Goal: Task Accomplishment & Management: Use online tool/utility

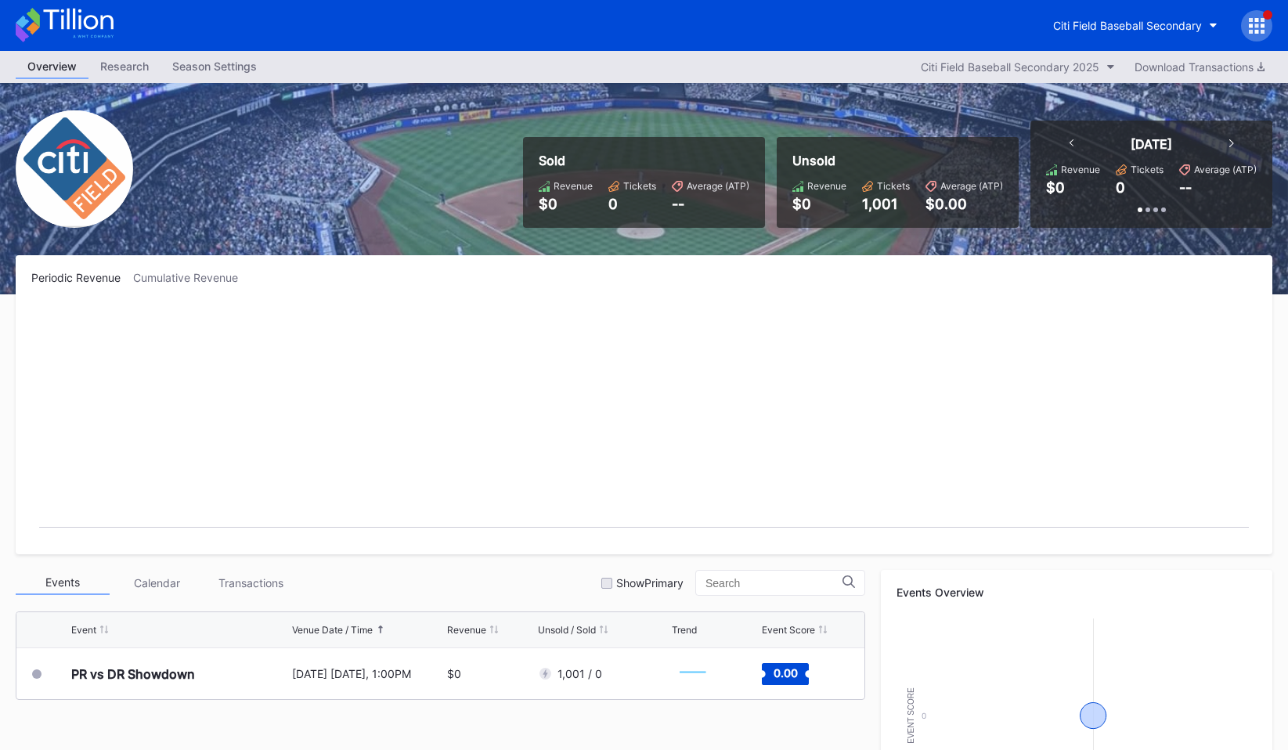
click at [1255, 34] on div at bounding box center [1256, 25] width 31 height 31
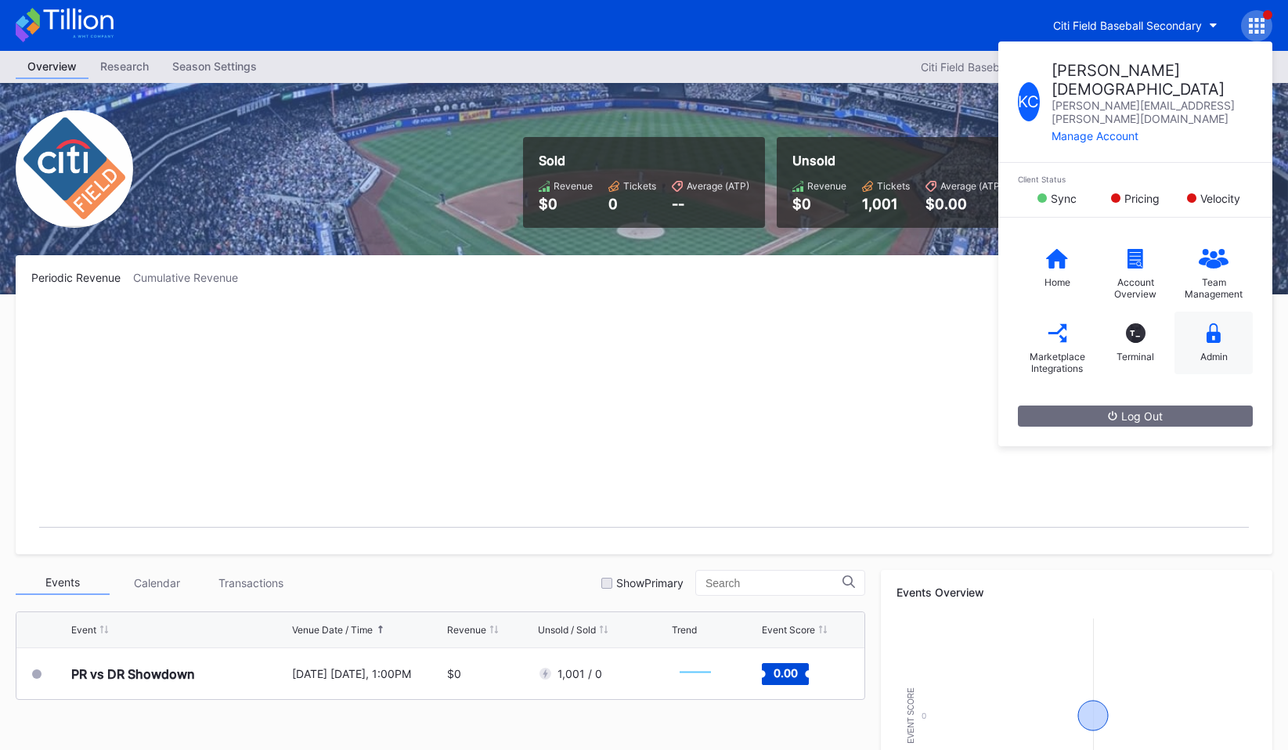
click at [1213, 323] on icon at bounding box center [1214, 333] width 14 height 20
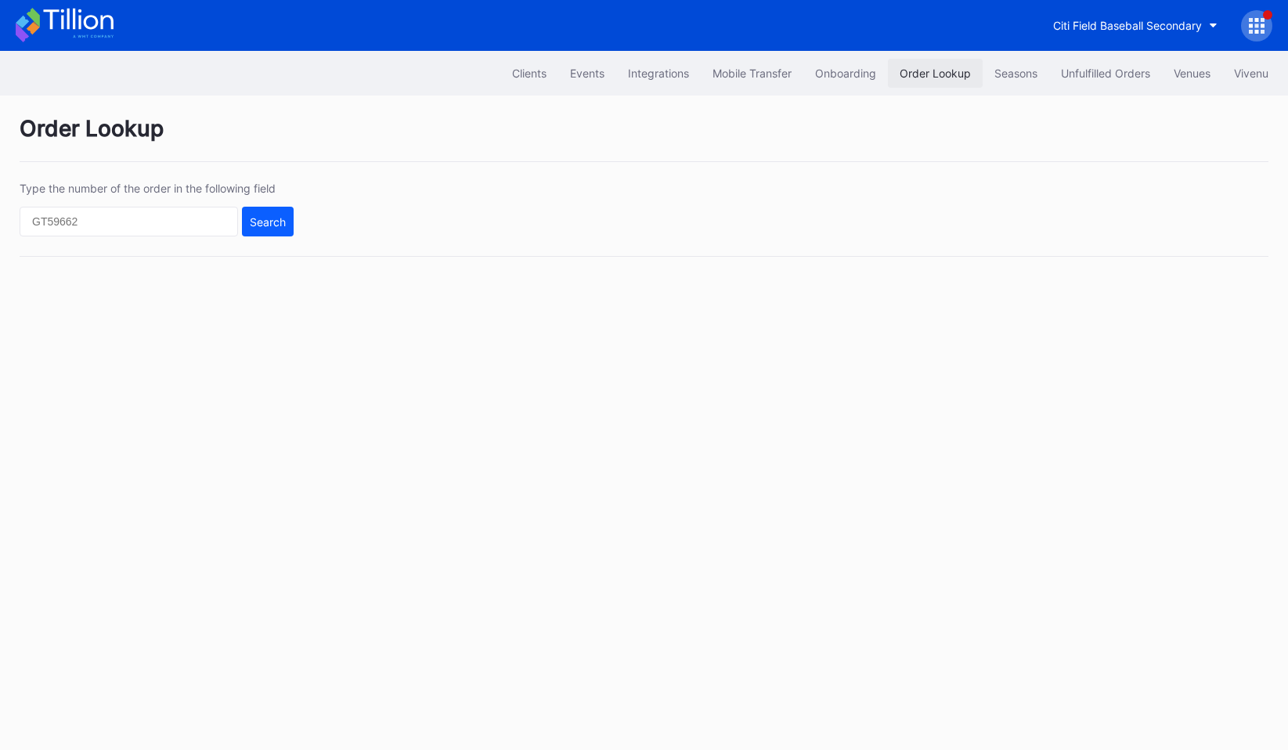
click at [949, 67] on div "Order Lookup" at bounding box center [935, 73] width 71 height 13
click at [123, 228] on input "text" at bounding box center [129, 222] width 219 height 30
paste input "270429052"
type input "270429052"
click at [268, 223] on div "Search" at bounding box center [268, 221] width 36 height 13
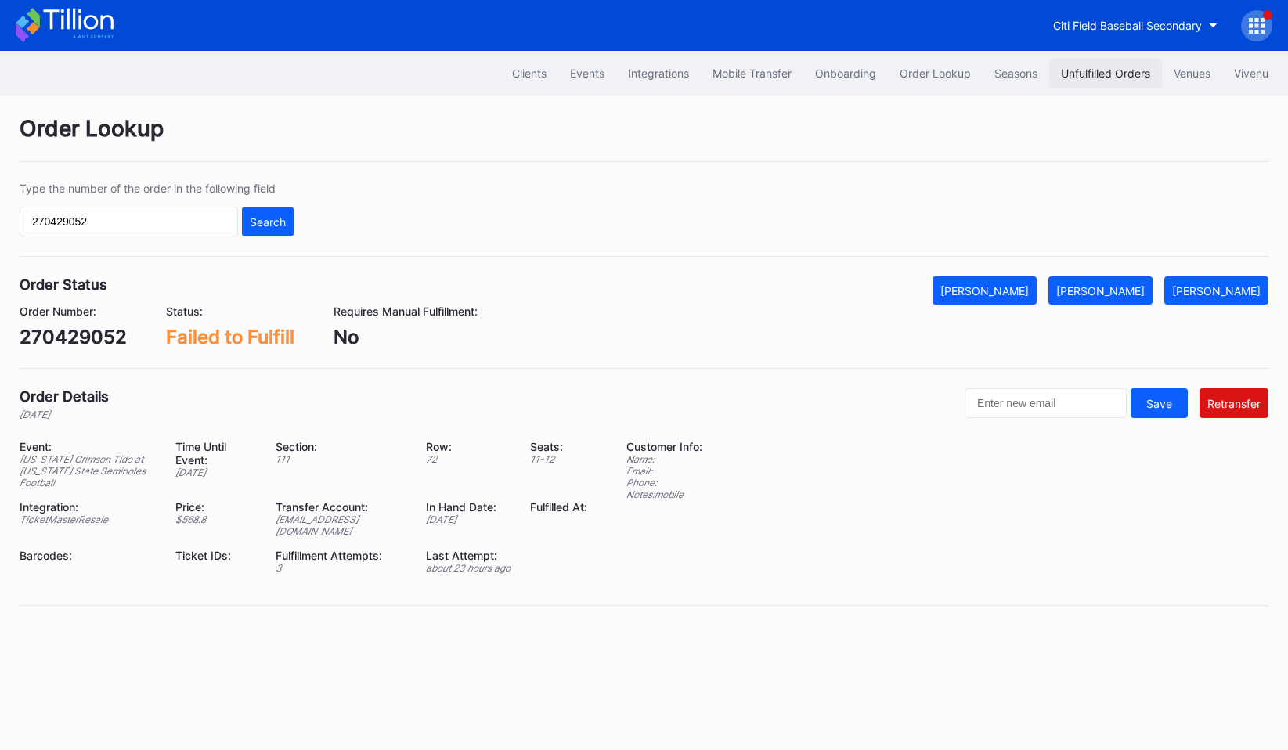
click at [1061, 61] on button "Unfulfilled Orders" at bounding box center [1105, 73] width 113 height 29
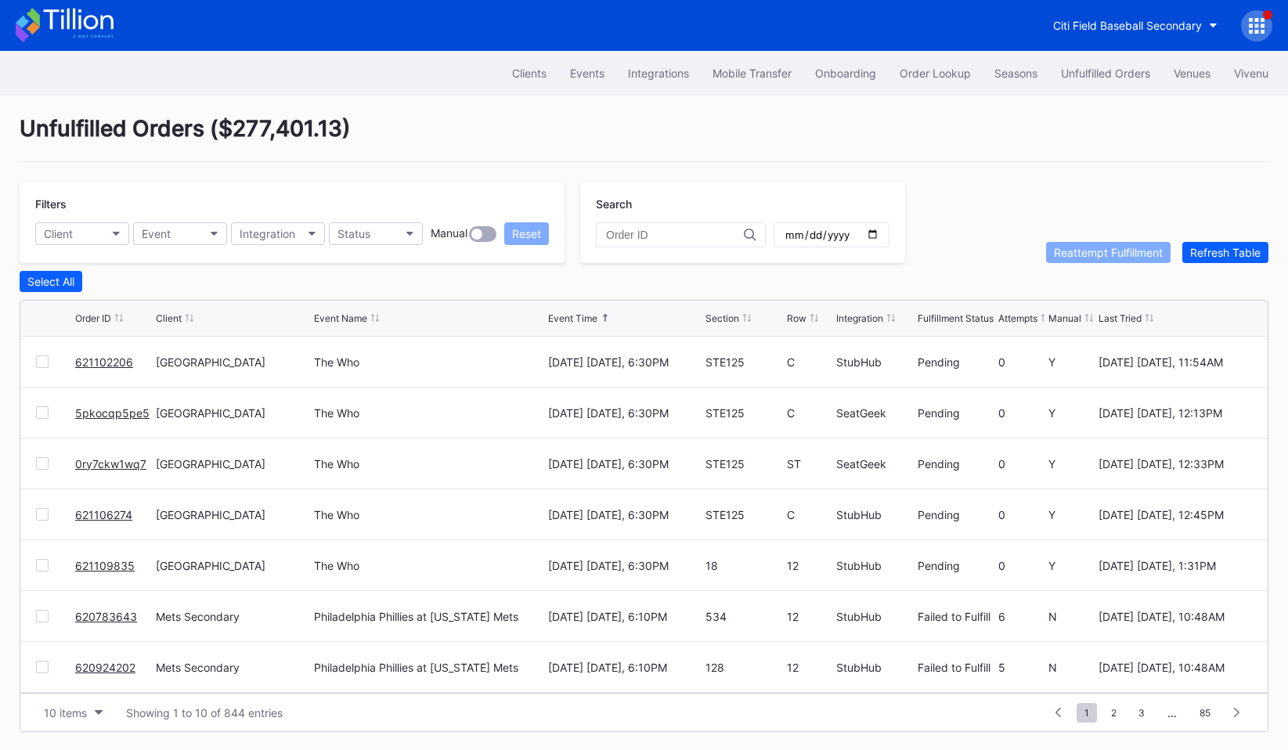
click at [623, 235] on input "text" at bounding box center [675, 235] width 138 height 13
paste input "270429052"
type input "270429052"
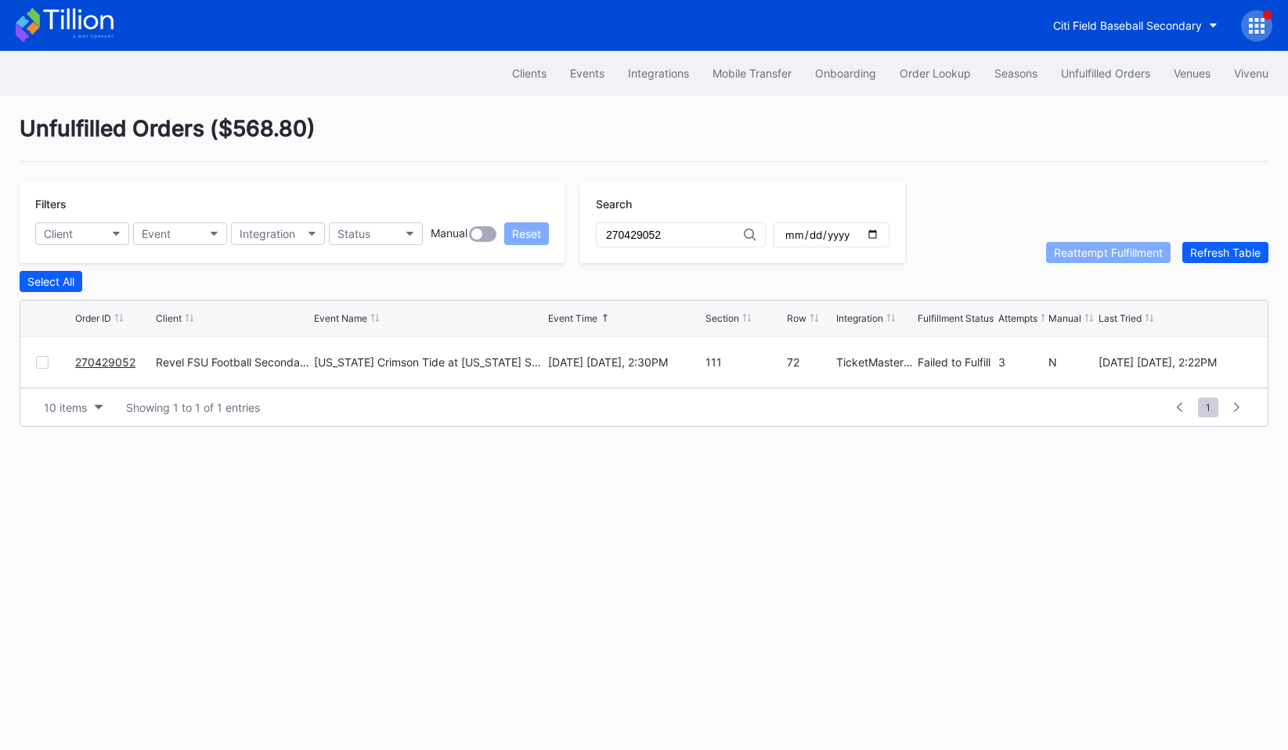
click at [44, 356] on div at bounding box center [42, 362] width 13 height 13
click at [1090, 259] on button "Reattempt Fulfillment" at bounding box center [1108, 252] width 125 height 21
click at [37, 362] on div at bounding box center [42, 362] width 13 height 13
click at [1057, 249] on div "Reattempt Fulfillment" at bounding box center [1108, 252] width 109 height 13
click at [107, 225] on button "Client" at bounding box center [82, 233] width 94 height 23
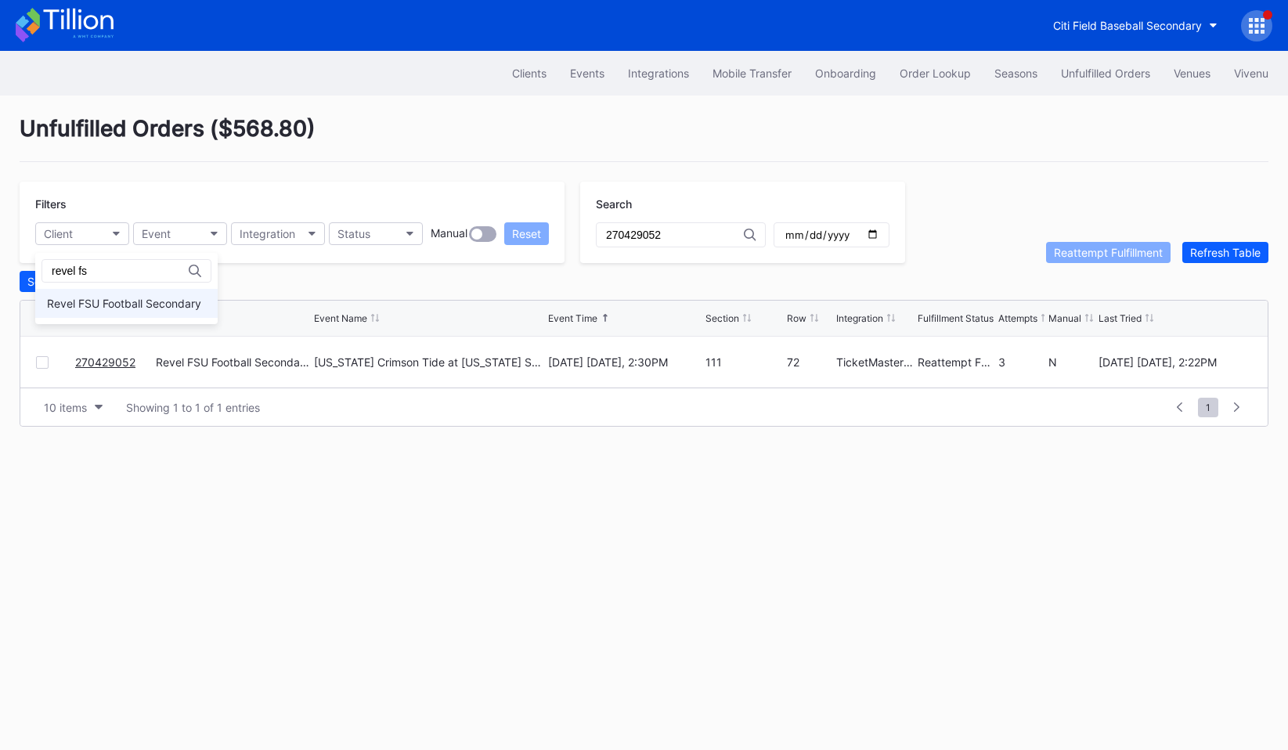
type input "revel fs"
click at [124, 305] on div "Revel FSU Football Secondary" at bounding box center [124, 303] width 154 height 13
click at [495, 243] on div "Revel FSU Football Secondary Event Integration Status Manual Reset" at bounding box center [292, 233] width 514 height 23
click at [523, 243] on button "Reset" at bounding box center [526, 233] width 45 height 23
click at [659, 239] on input "270429052" at bounding box center [675, 235] width 138 height 13
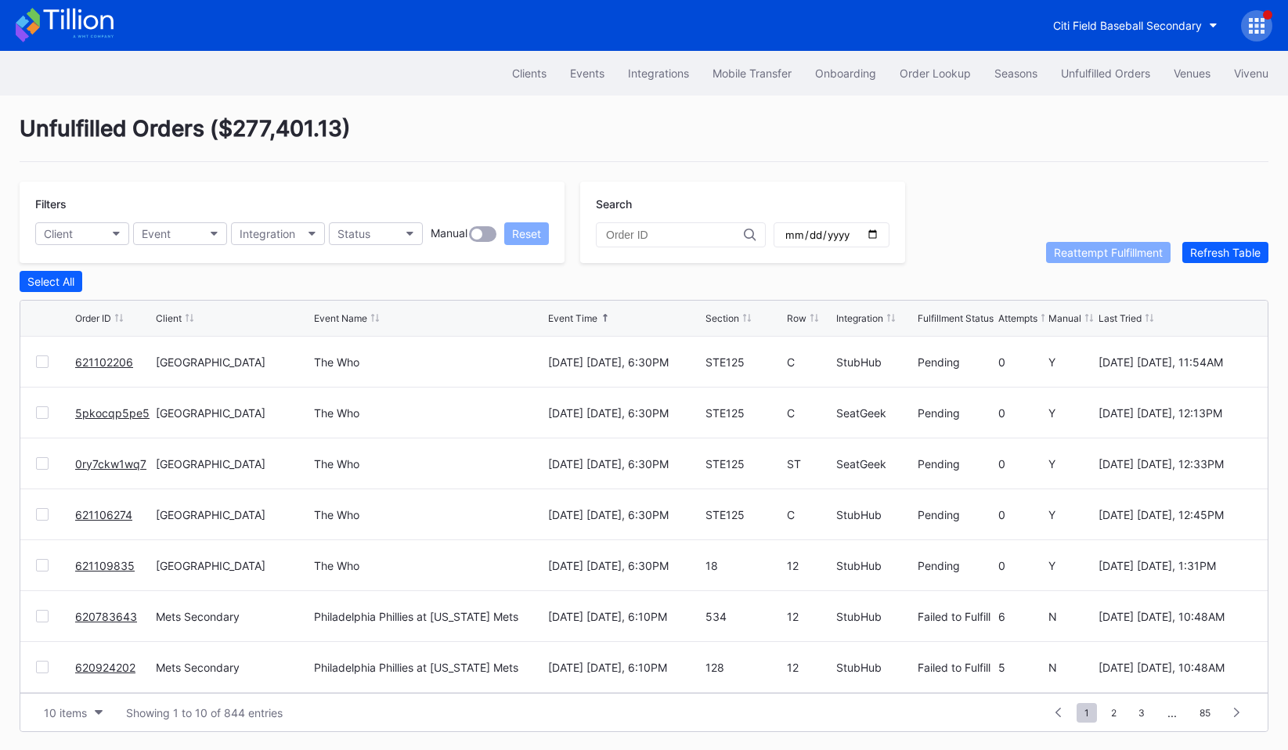
click at [612, 263] on div "Unfulfilled Orders ( $277,401.13 ) Filters Client Event Integration Status Manu…" at bounding box center [644, 424] width 1288 height 656
click at [95, 249] on div "Filters Client Event Integration Status Manual Reset" at bounding box center [292, 222] width 545 height 81
click at [95, 240] on button "Client" at bounding box center [82, 233] width 94 height 23
type input "fsu"
click at [78, 309] on div "Revel FSU Football Secondary" at bounding box center [124, 303] width 154 height 13
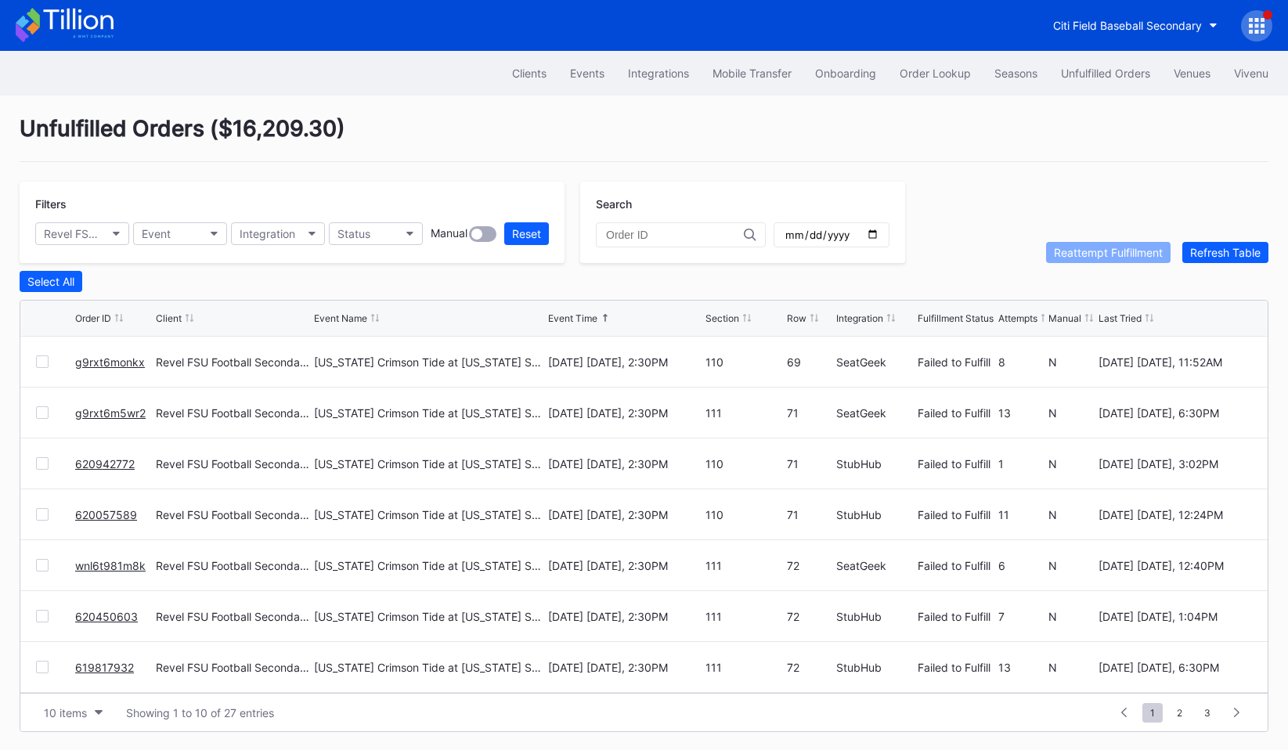
scroll to position [1, 0]
click at [74, 284] on div "Select All" at bounding box center [50, 280] width 47 height 13
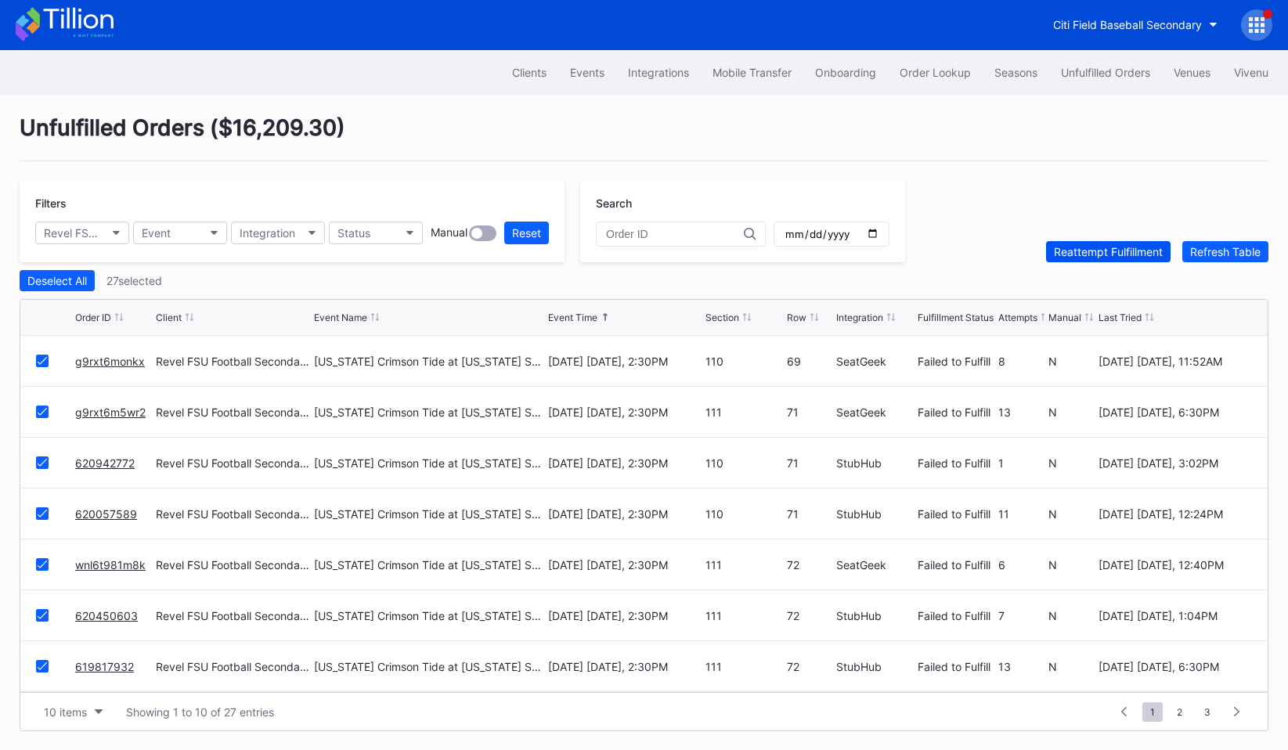
click at [1118, 253] on div "Reattempt Fulfillment" at bounding box center [1108, 251] width 109 height 13
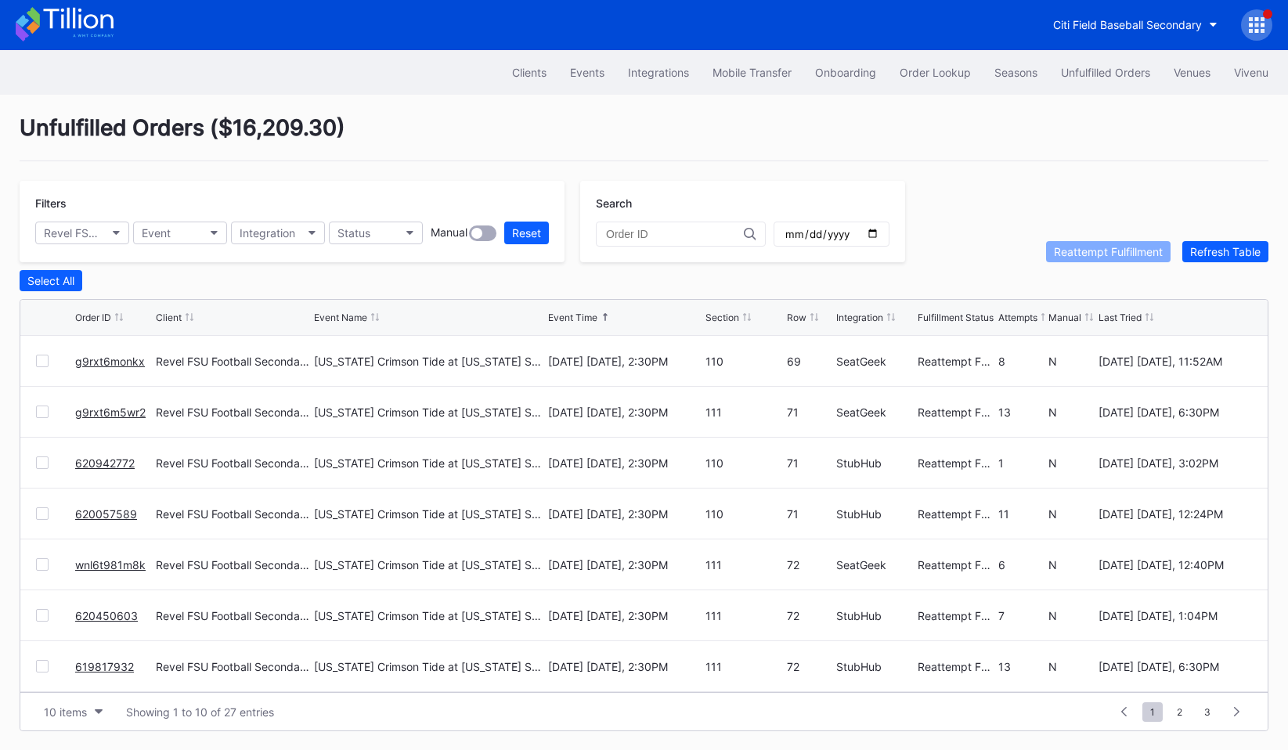
scroll to position [0, 0]
click at [77, 238] on div "Revel FSU Football Secondary" at bounding box center [74, 233] width 61 height 13
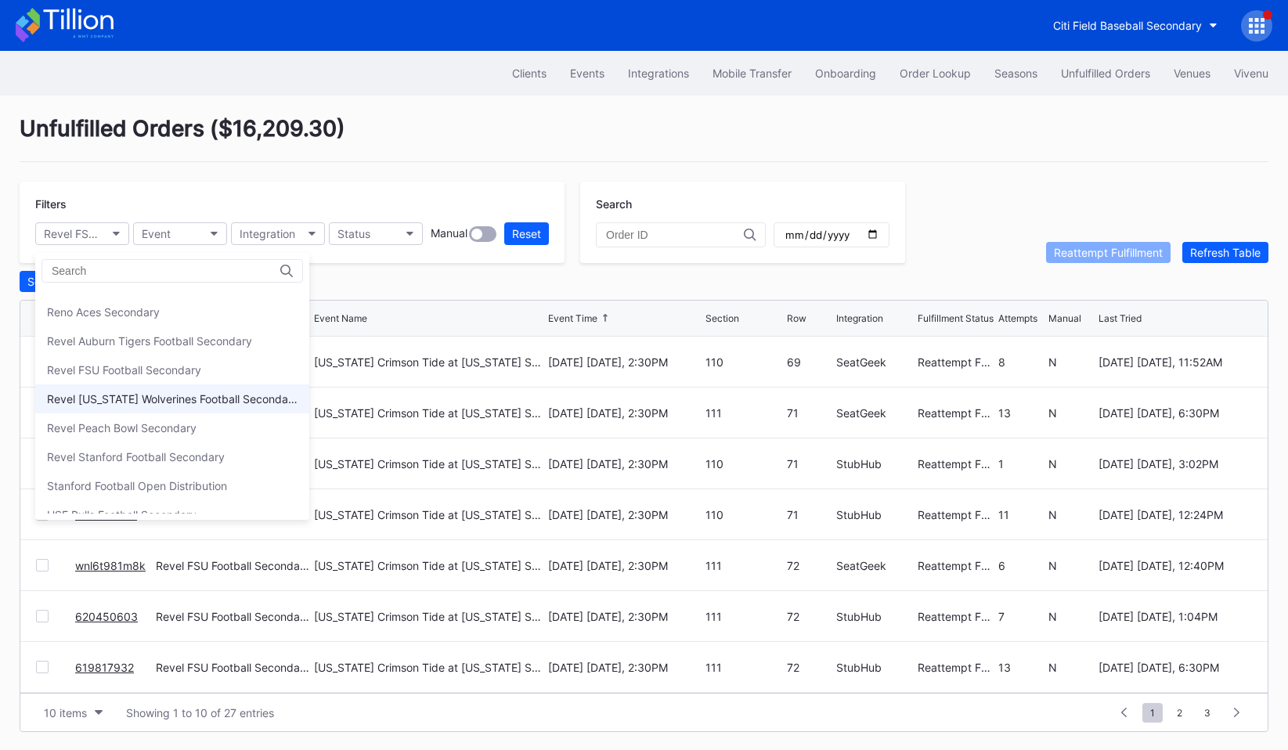
scroll to position [424, 0]
click at [164, 348] on div "Revel Auburn Tigers Football Secondary" at bounding box center [149, 342] width 205 height 13
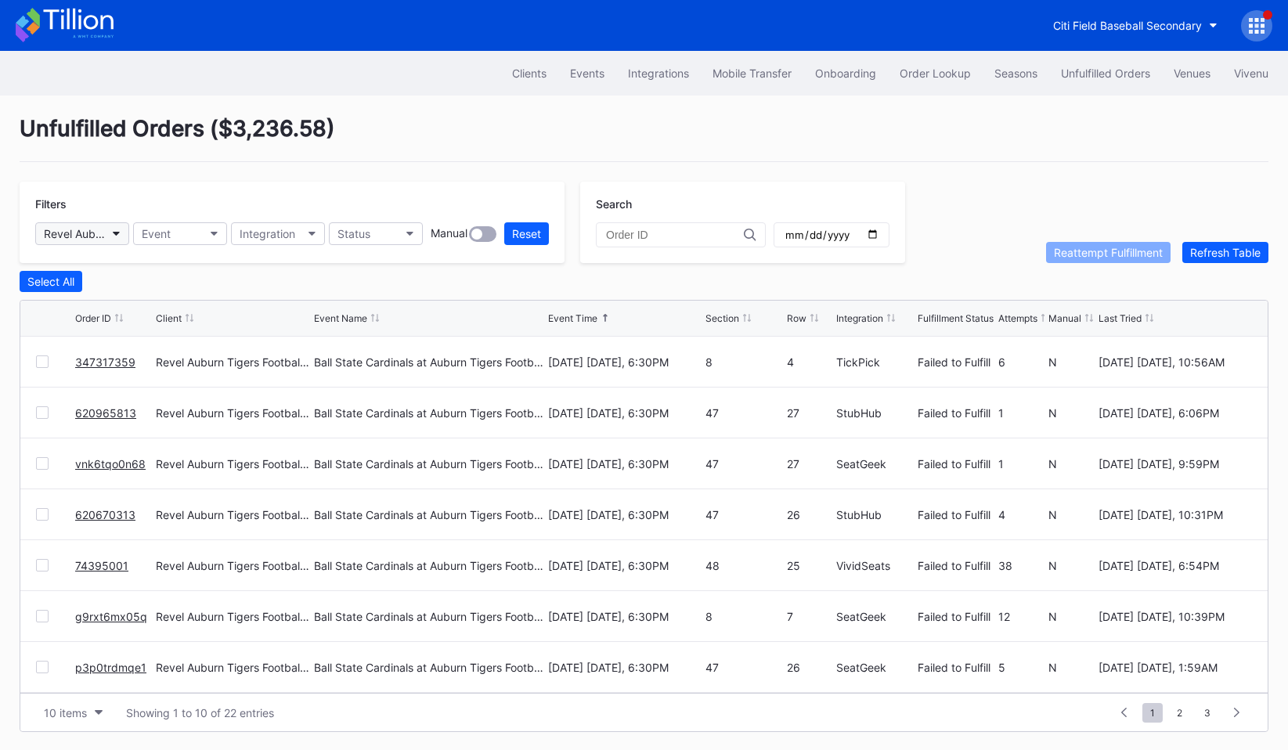
click at [122, 237] on button "Revel Auburn Tigers Football Secondary" at bounding box center [82, 233] width 94 height 23
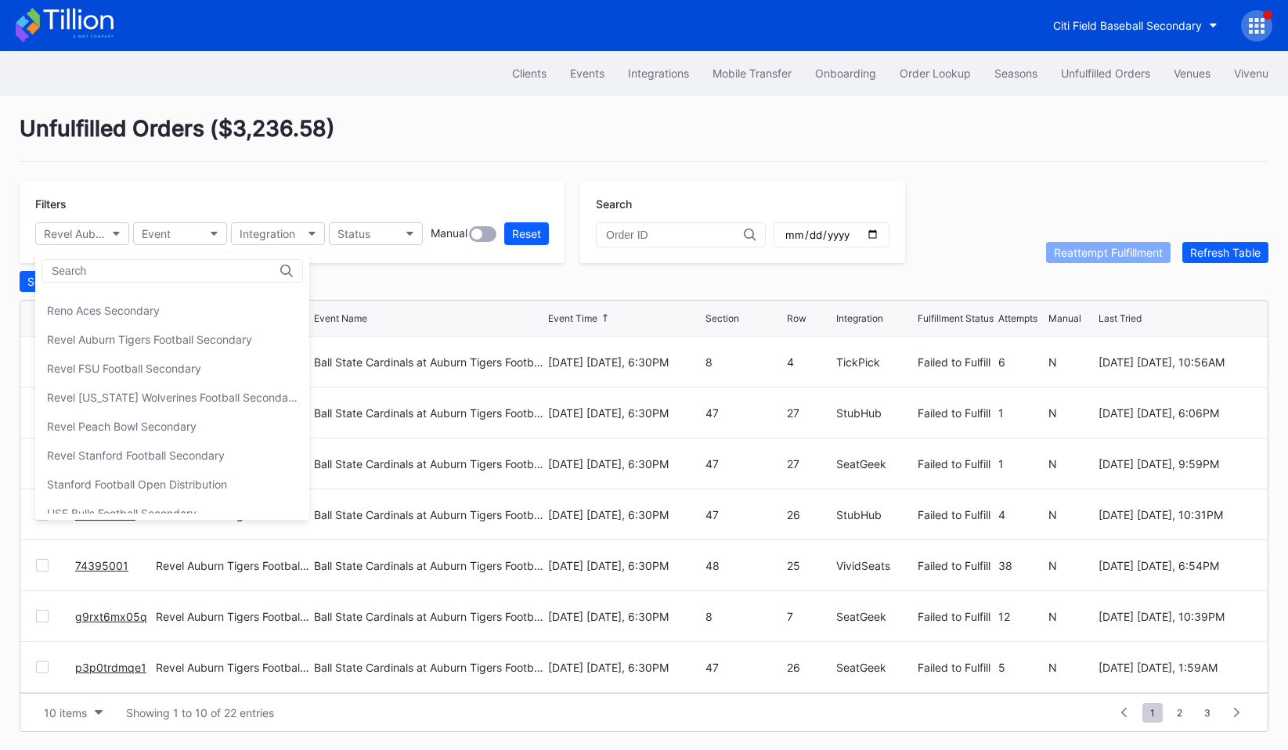
scroll to position [426, 0]
click at [144, 350] on div "Revel Auburn Tigers Football Secondary" at bounding box center [172, 341] width 274 height 29
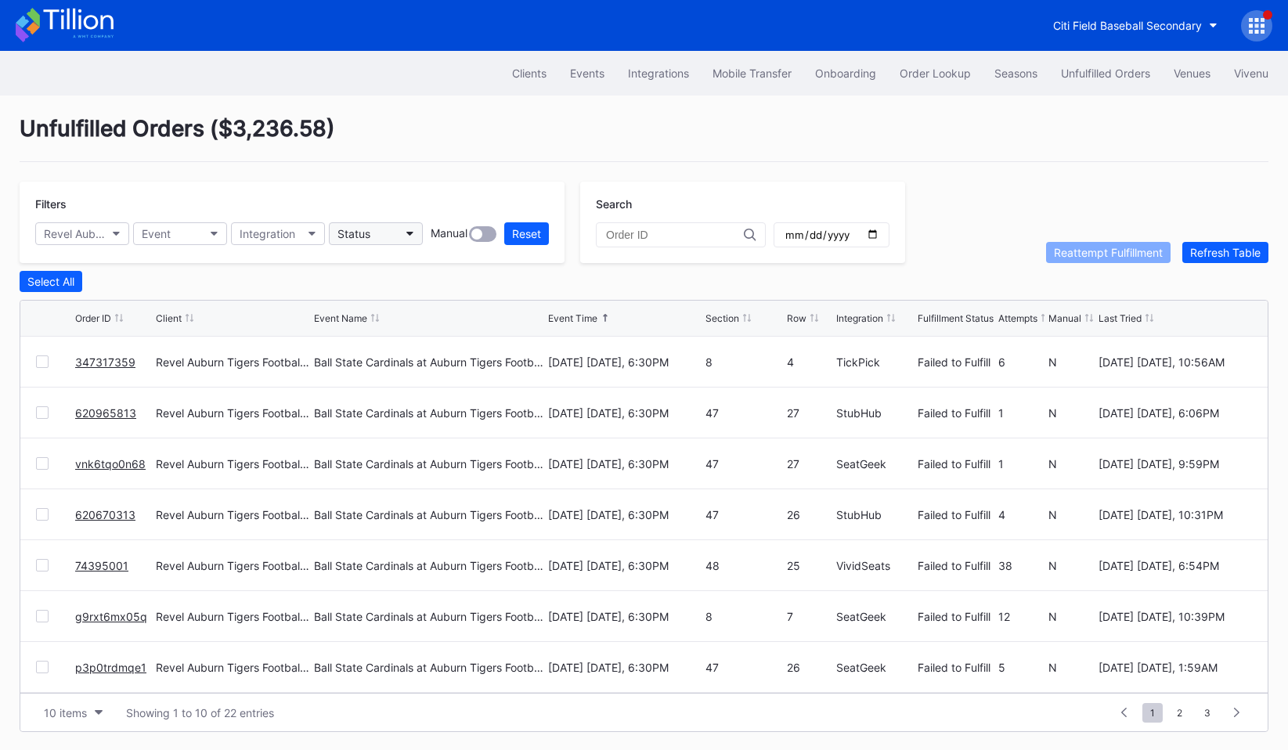
scroll to position [1, 0]
click at [67, 241] on button "Revel Auburn Tigers Football Secondary" at bounding box center [82, 233] width 94 height 23
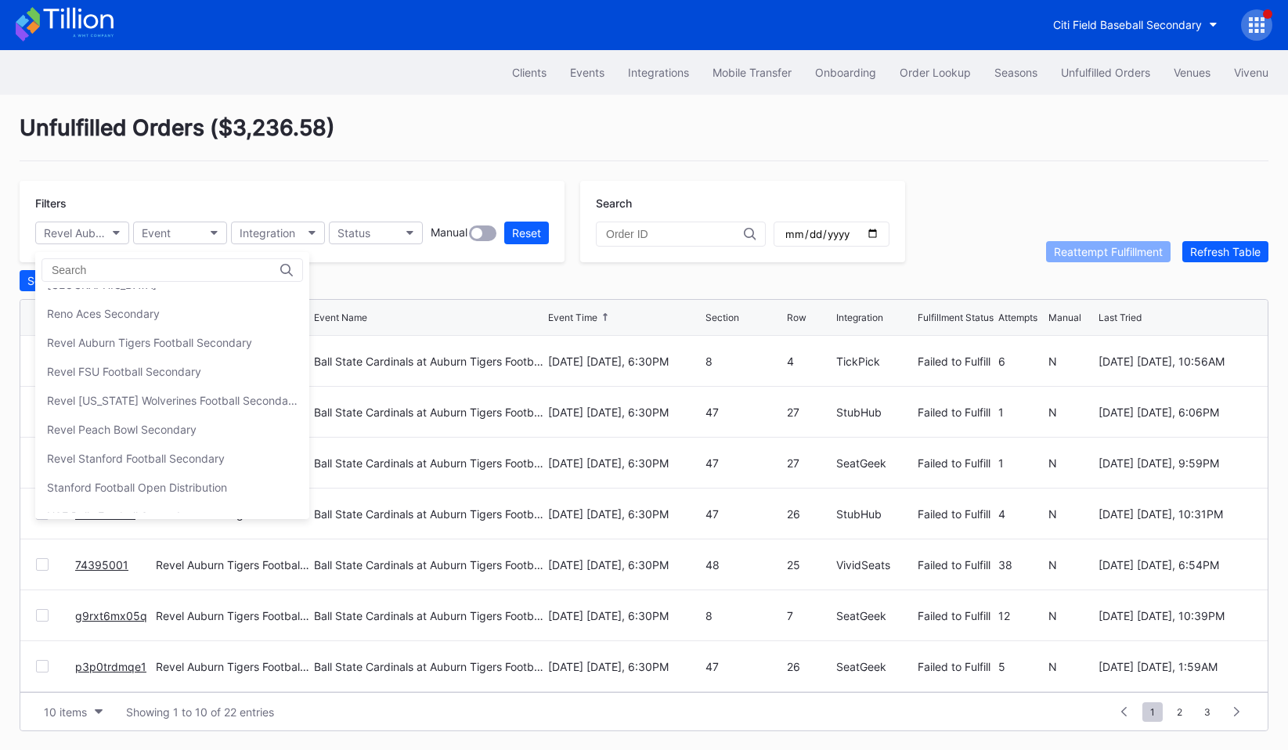
scroll to position [419, 0]
click at [106, 401] on div "Revel [US_STATE] Wolverines Football Secondary" at bounding box center [172, 405] width 251 height 13
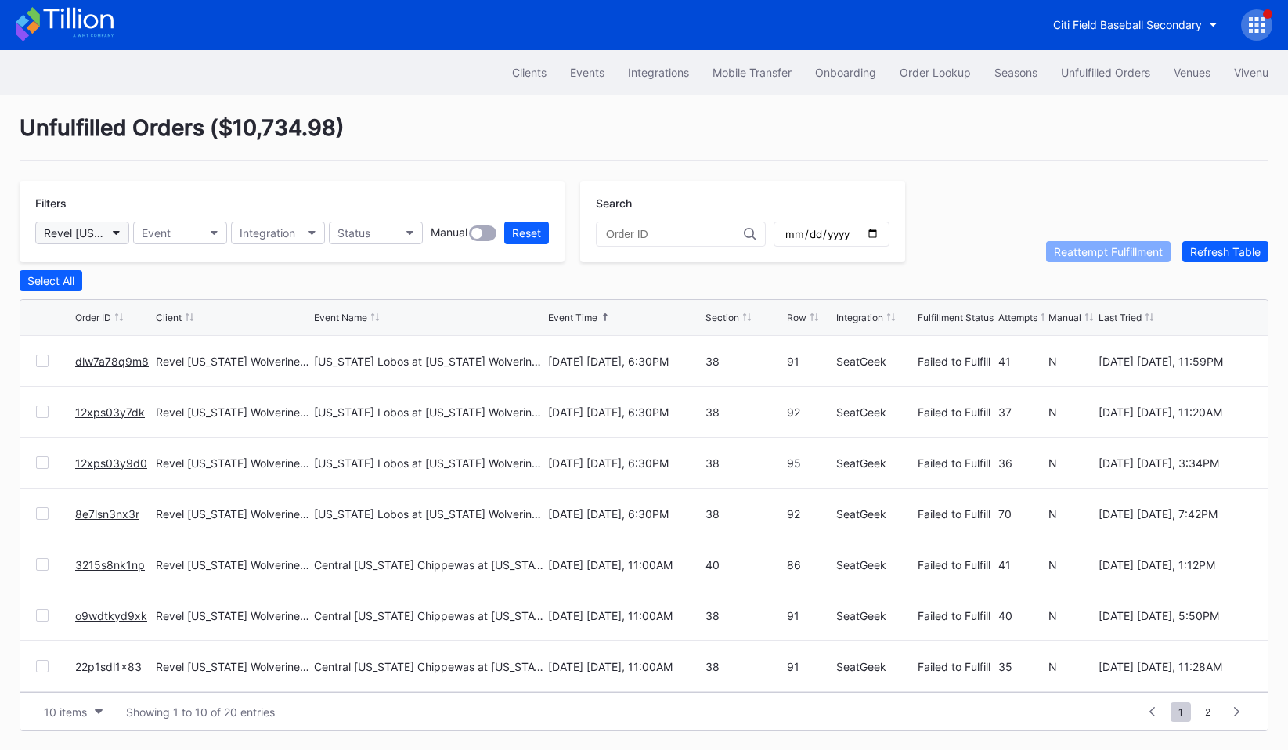
click at [62, 233] on div "Revel [US_STATE] Wolverines Football Secondary" at bounding box center [74, 232] width 61 height 13
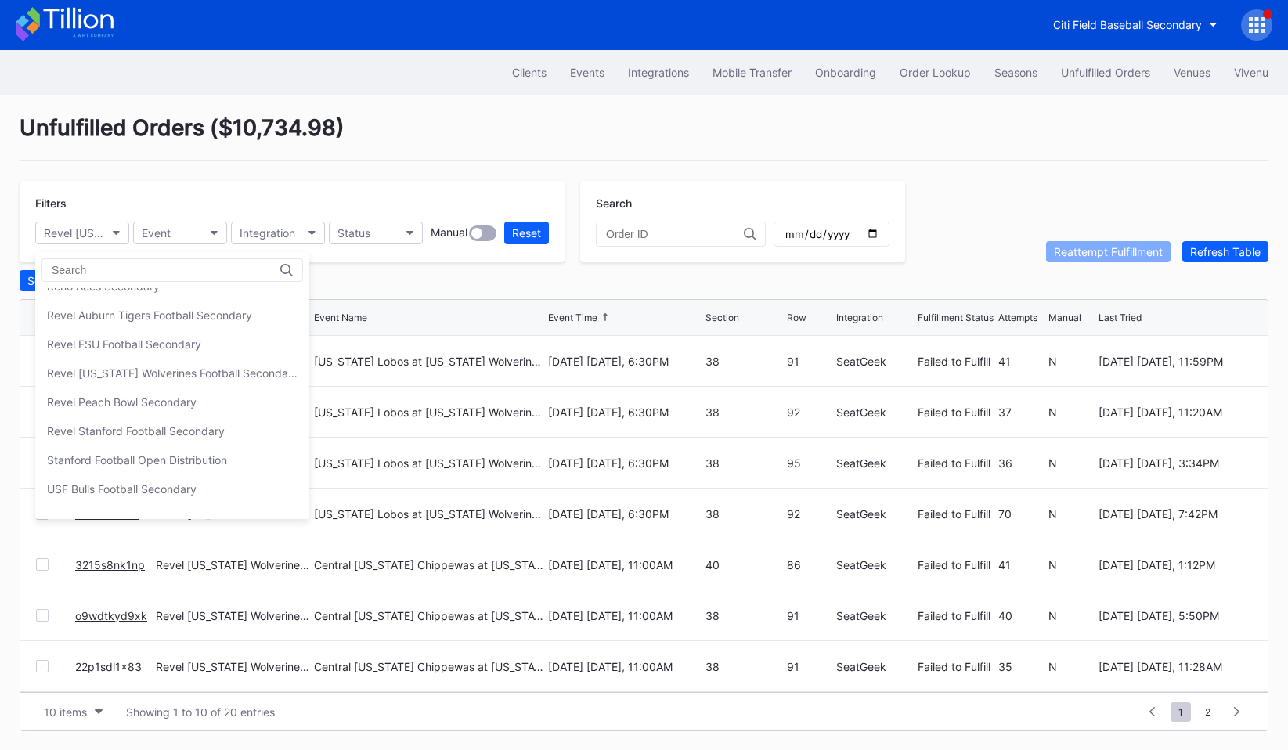
scroll to position [470, 0]
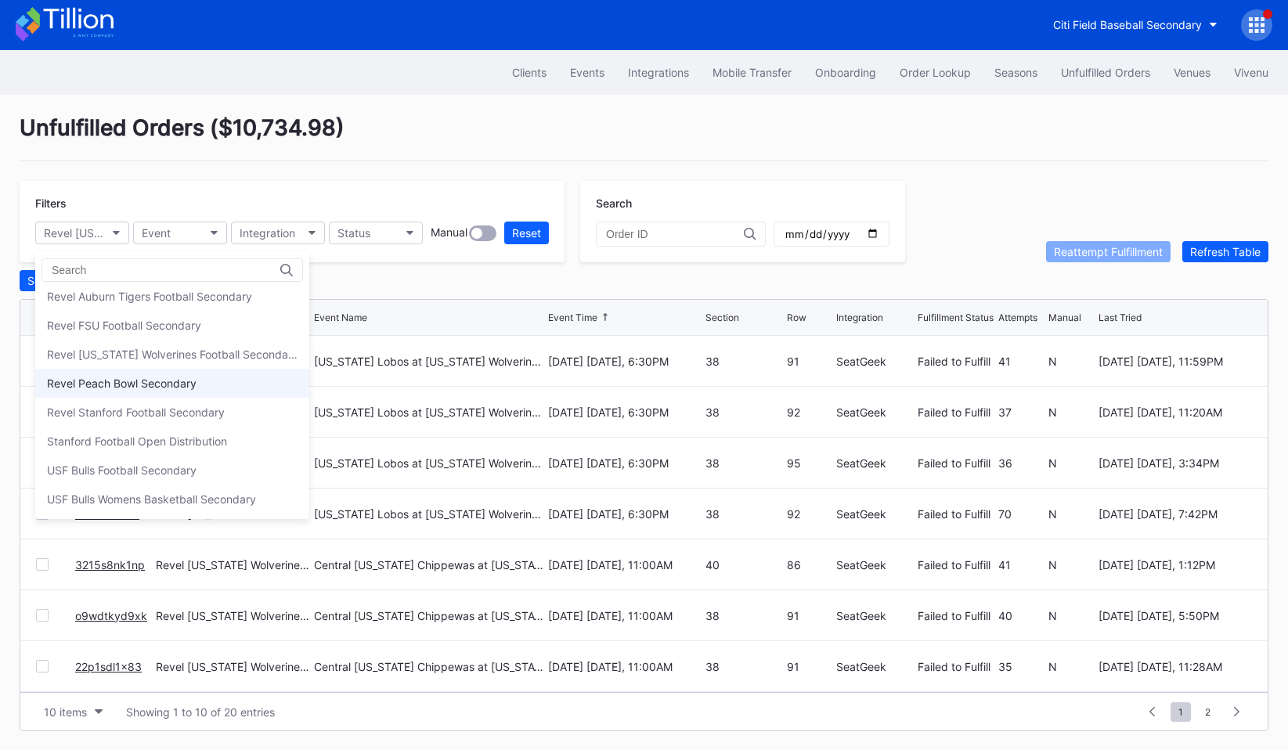
click at [163, 374] on div "Revel Peach Bowl Secondary" at bounding box center [172, 383] width 274 height 29
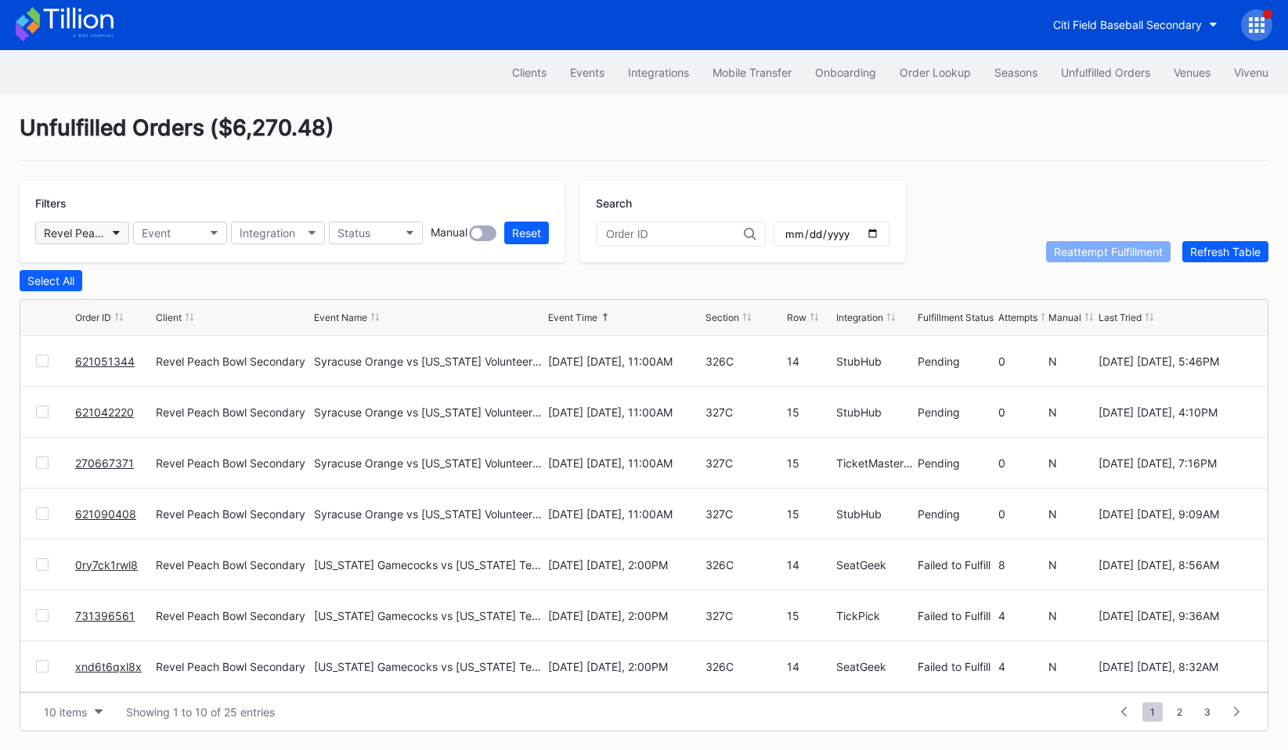
click at [117, 224] on button "Revel Peach Bowl Secondary" at bounding box center [82, 233] width 94 height 23
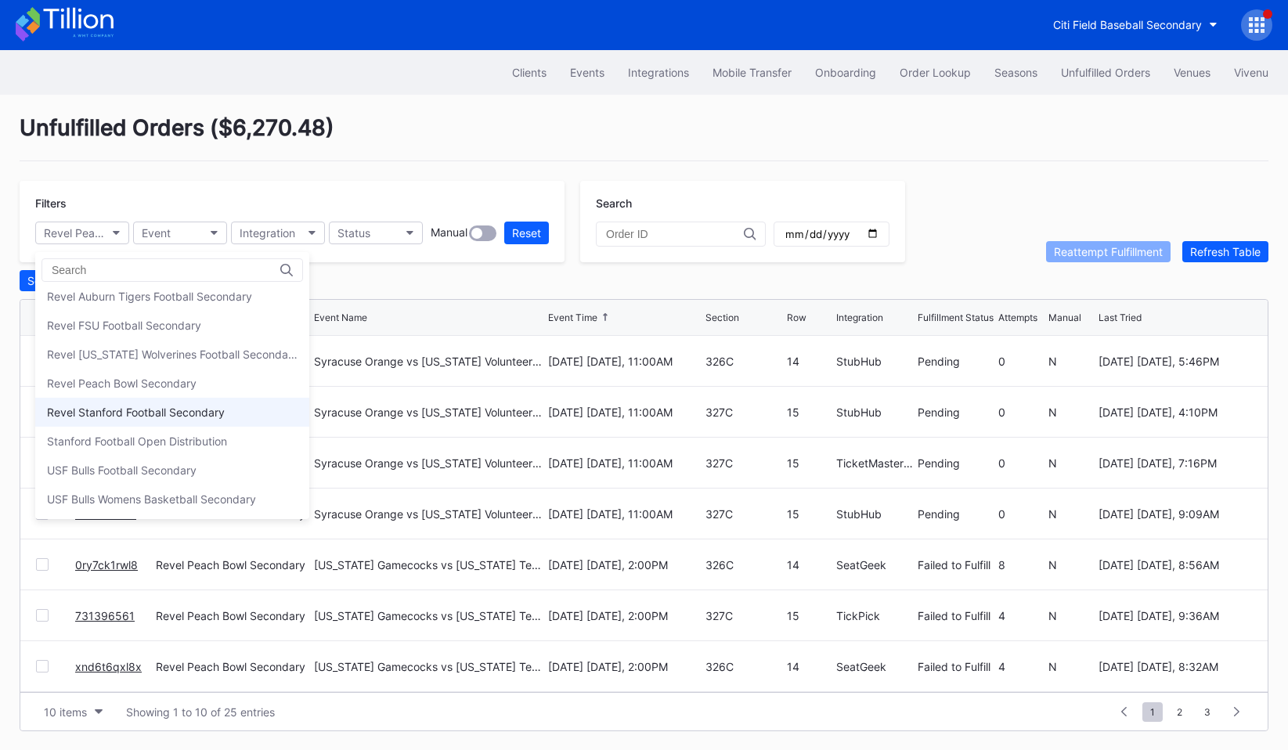
click at [138, 414] on div "Revel Stanford Football Secondary" at bounding box center [136, 412] width 178 height 13
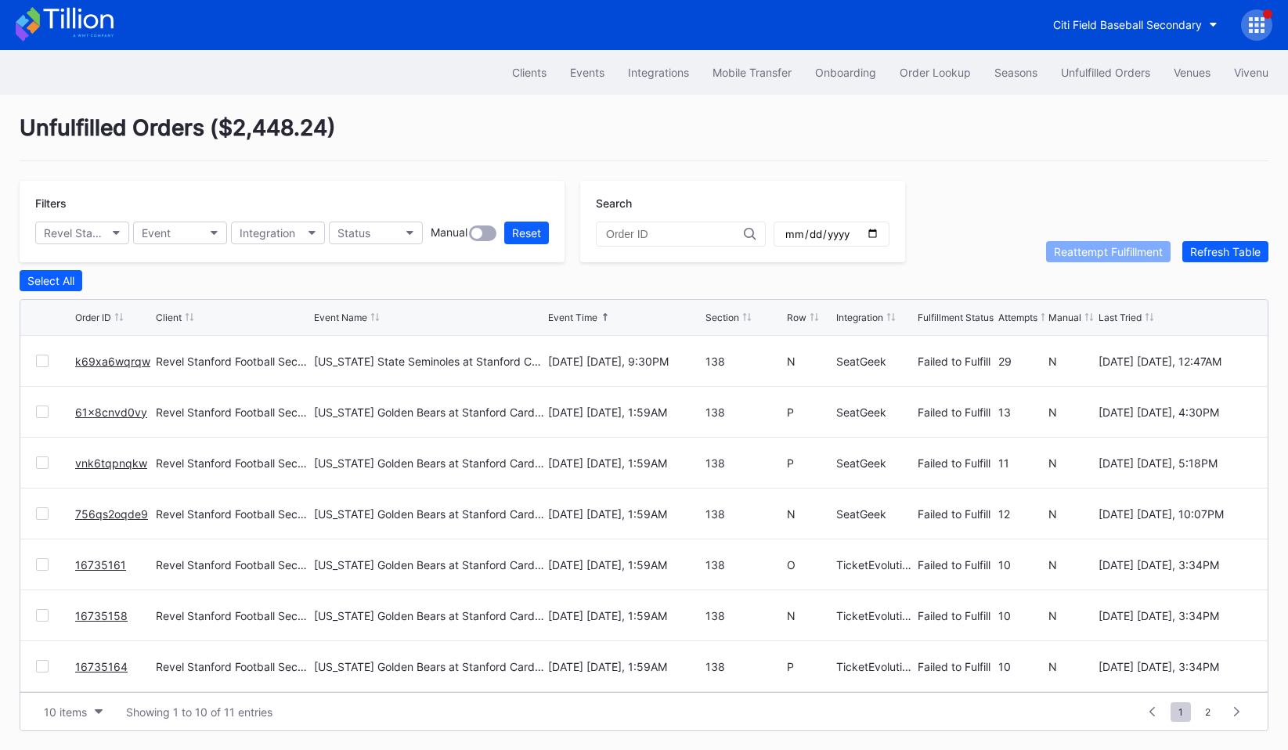
scroll to position [153, 0]
click at [89, 236] on div "Revel Stanford Football Secondary" at bounding box center [74, 232] width 61 height 13
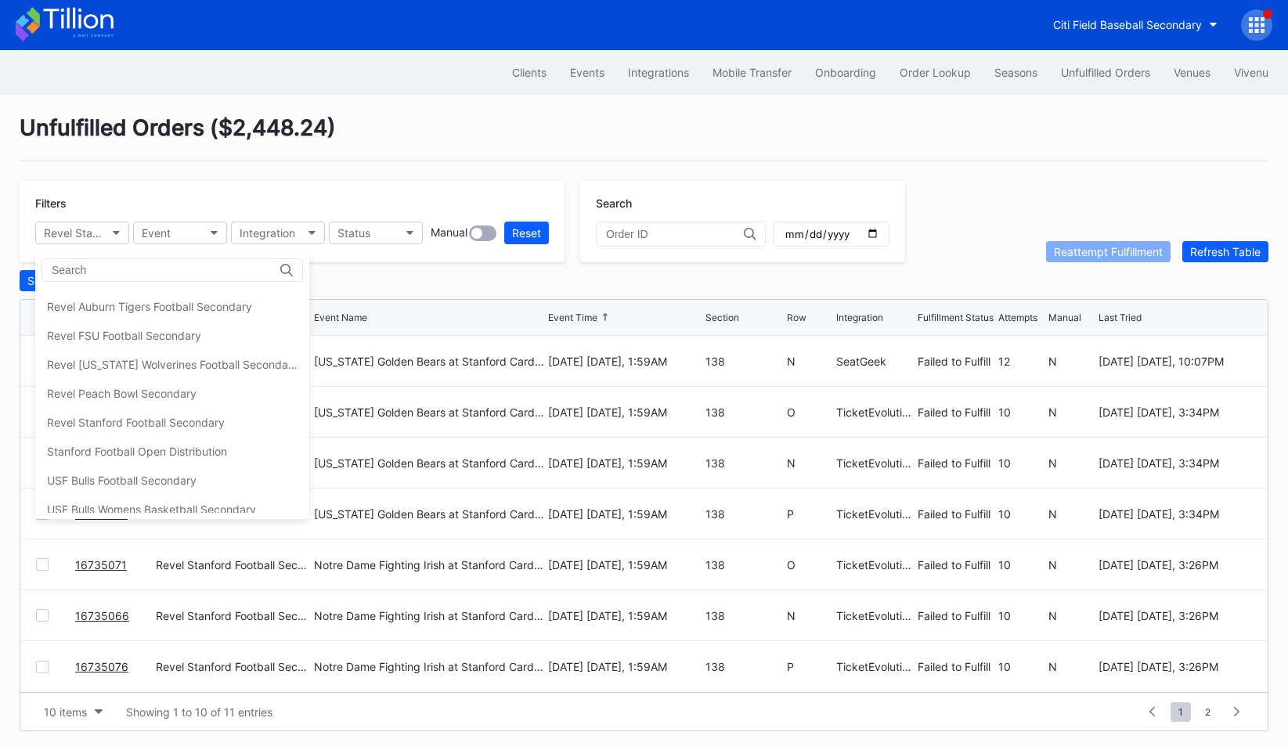
scroll to position [470, 0]
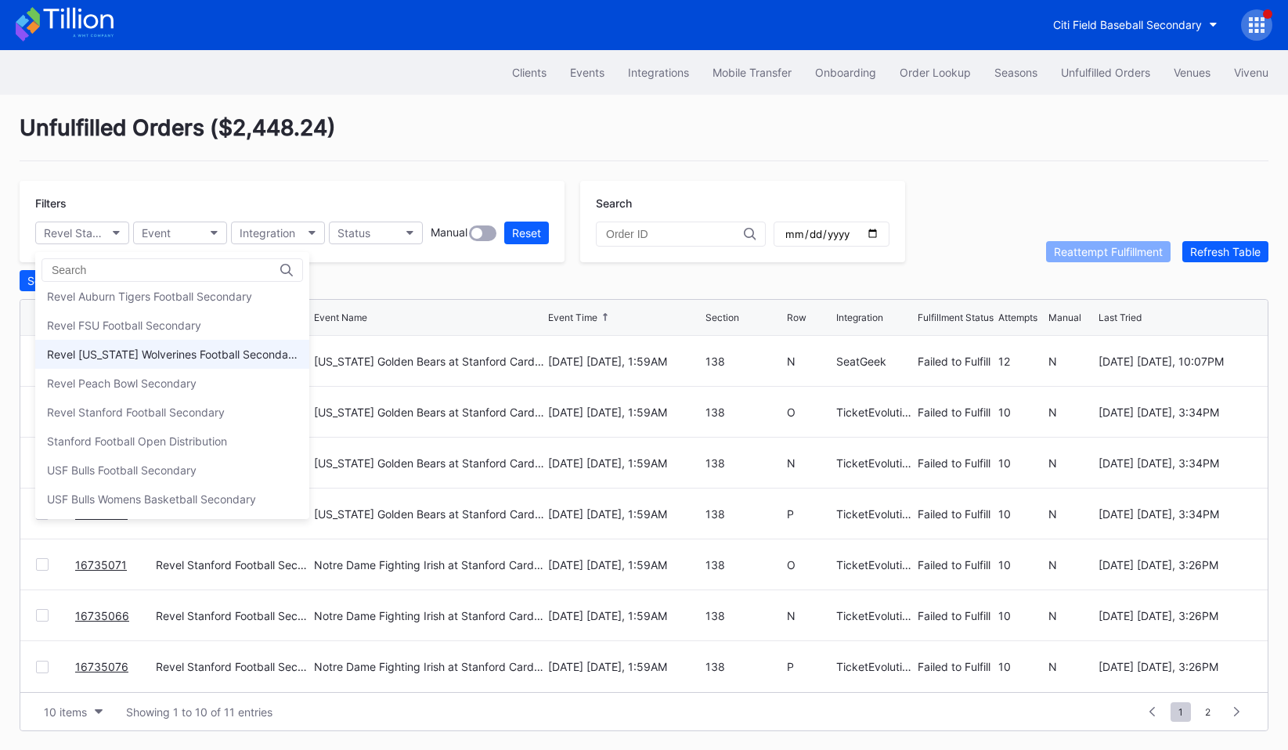
click at [215, 348] on div "Revel [US_STATE] Wolverines Football Secondary" at bounding box center [172, 354] width 251 height 13
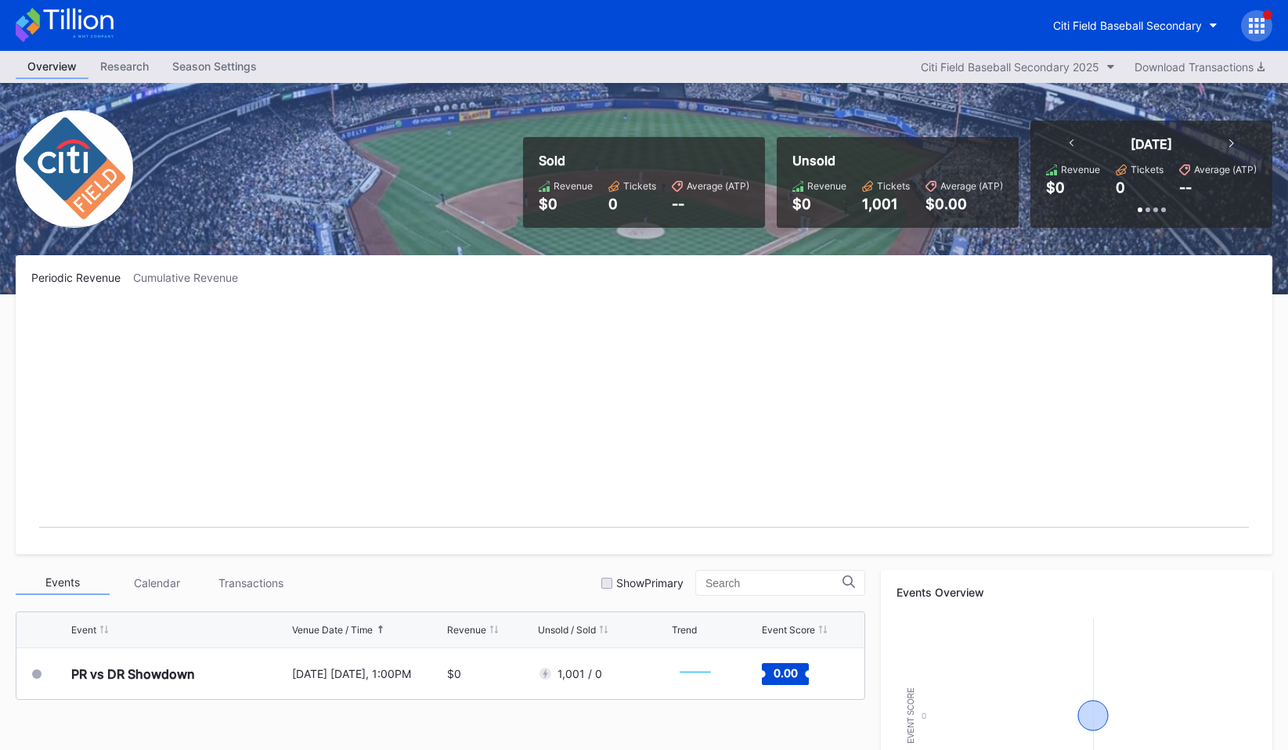
click at [1258, 27] on icon at bounding box center [1257, 26] width 16 height 16
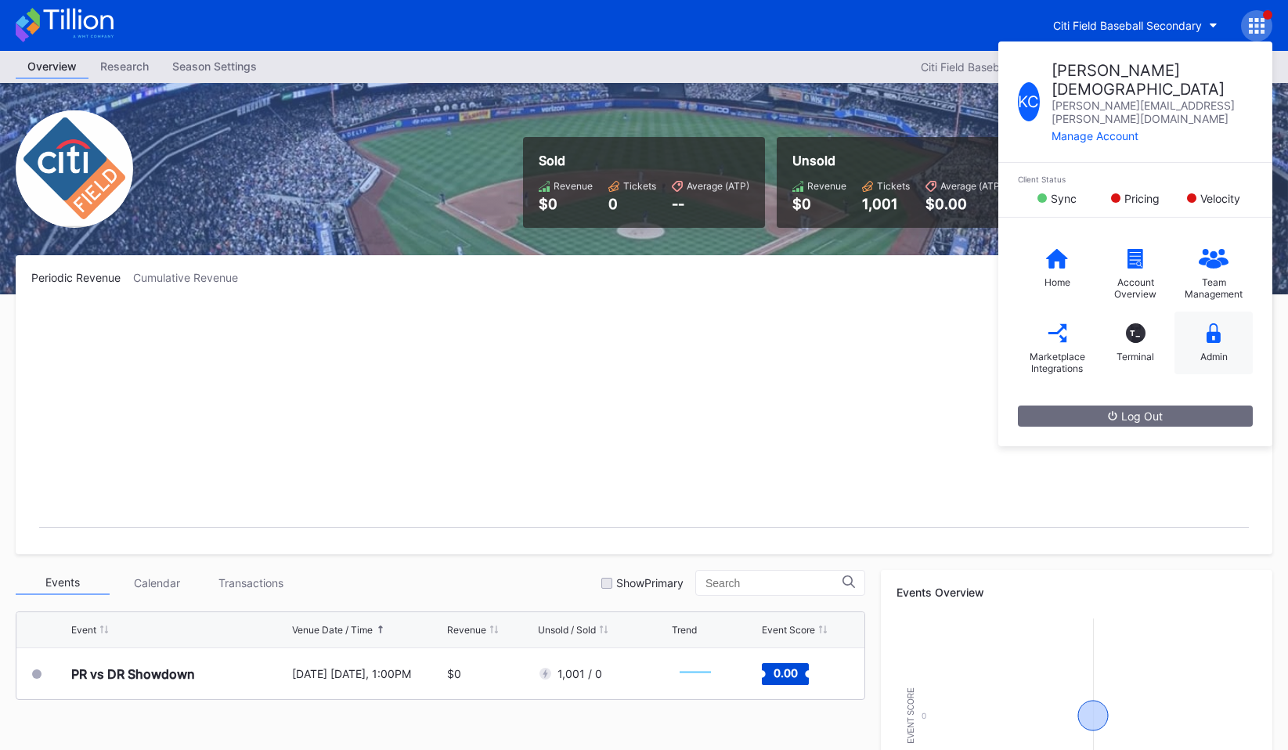
click at [1201, 312] on div "Admin" at bounding box center [1214, 343] width 78 height 63
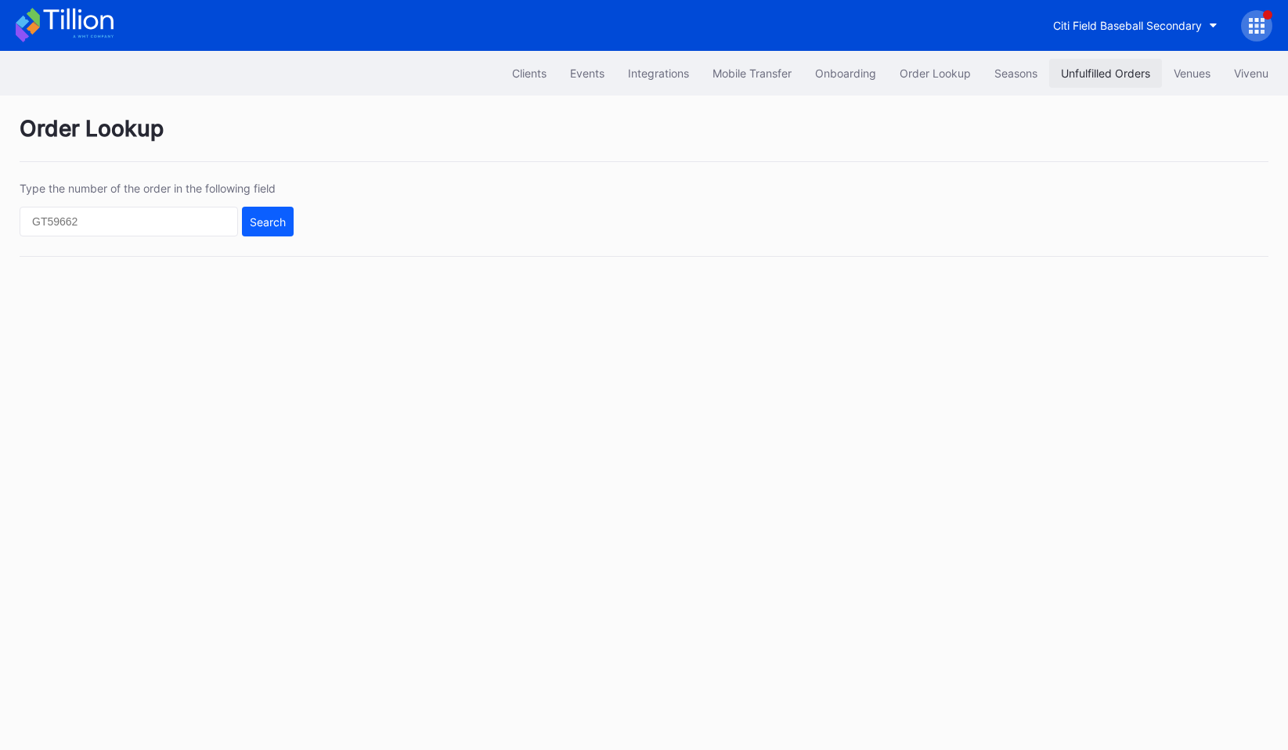
click at [1086, 68] on div "Unfulfilled Orders" at bounding box center [1105, 73] width 89 height 13
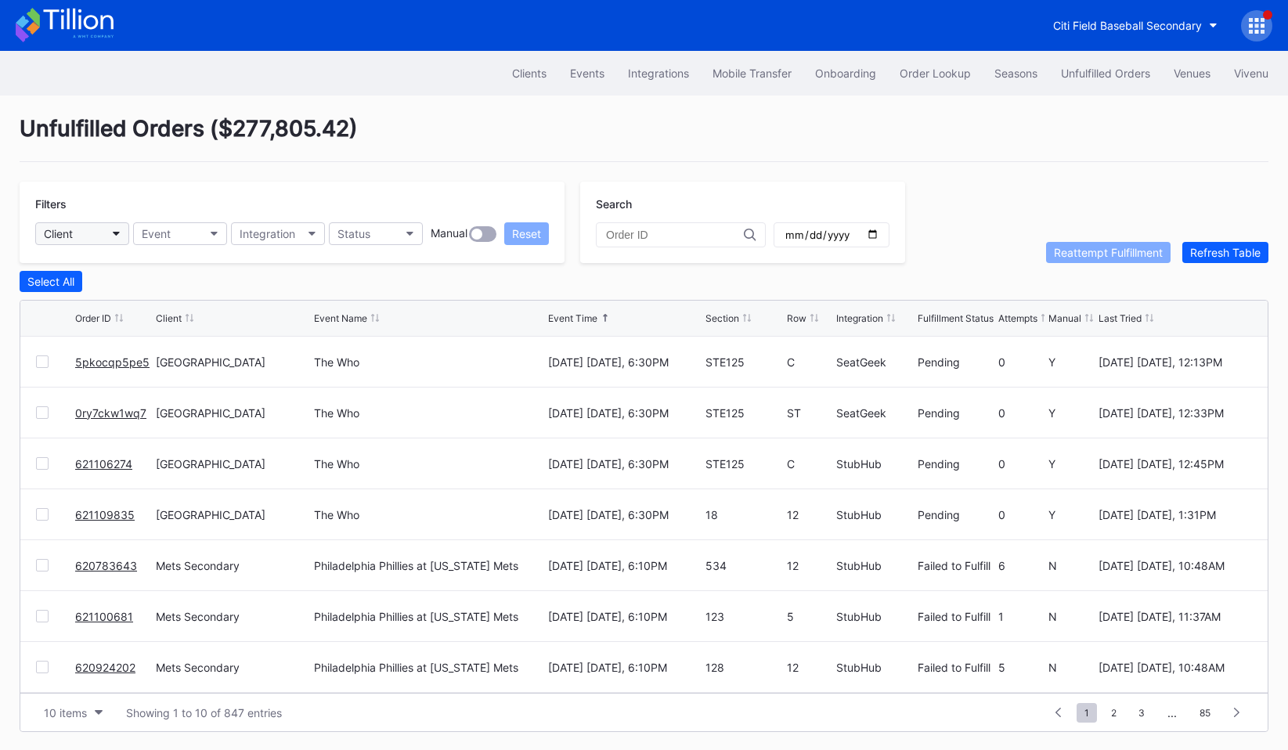
click at [102, 239] on button "Client" at bounding box center [82, 233] width 94 height 23
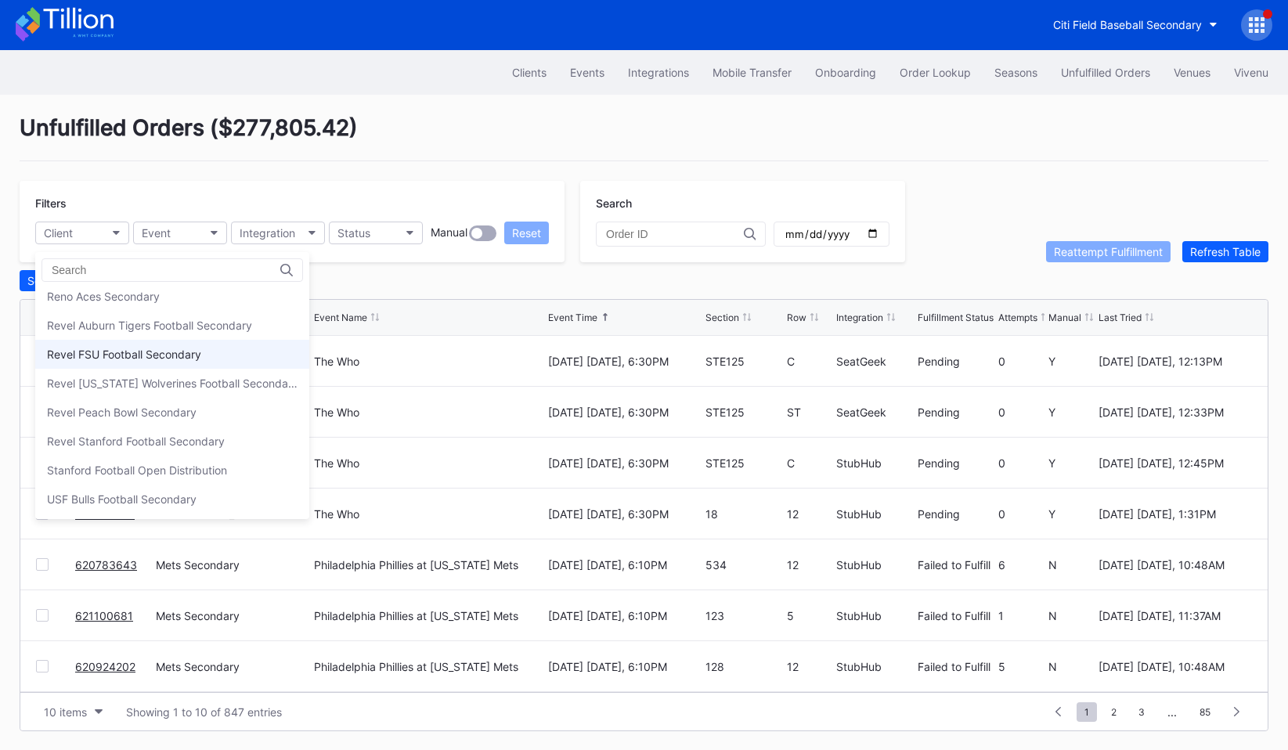
scroll to position [443, 0]
click at [130, 325] on div "Revel Auburn Tigers Football Secondary" at bounding box center [149, 323] width 205 height 13
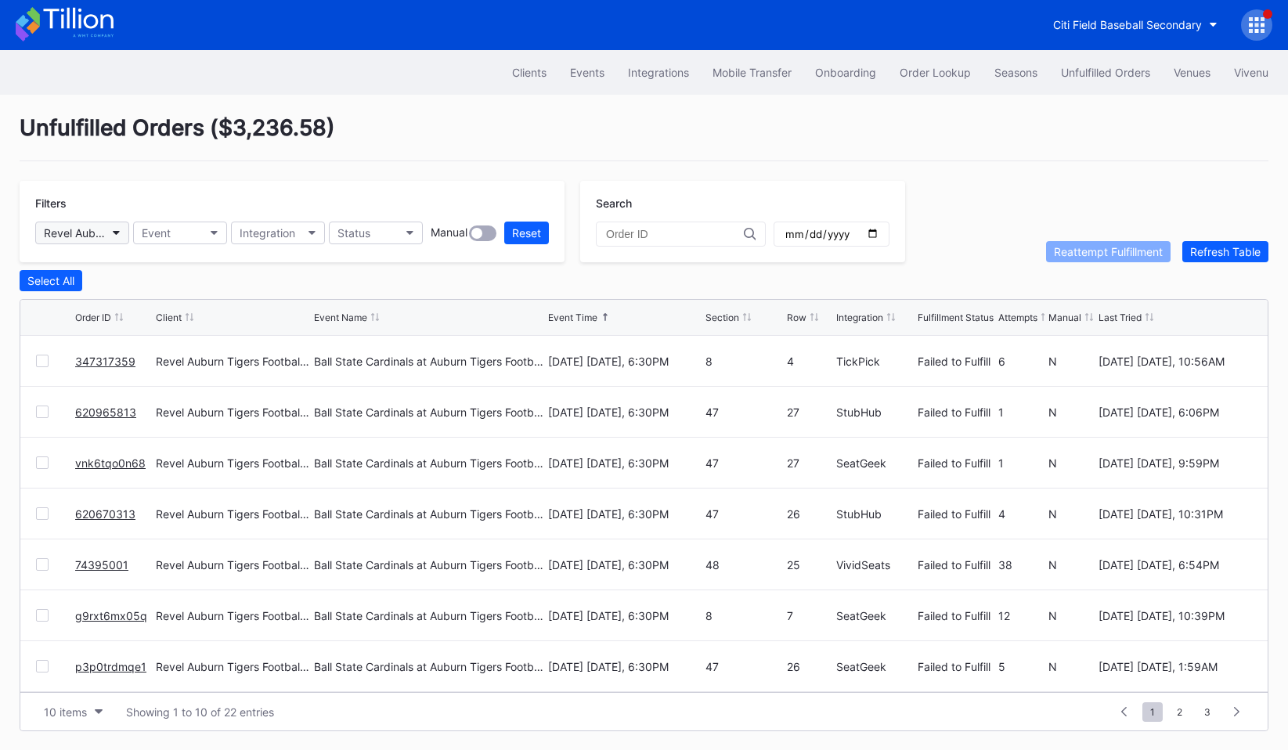
click at [115, 233] on icon "button" at bounding box center [117, 233] width 8 height 5
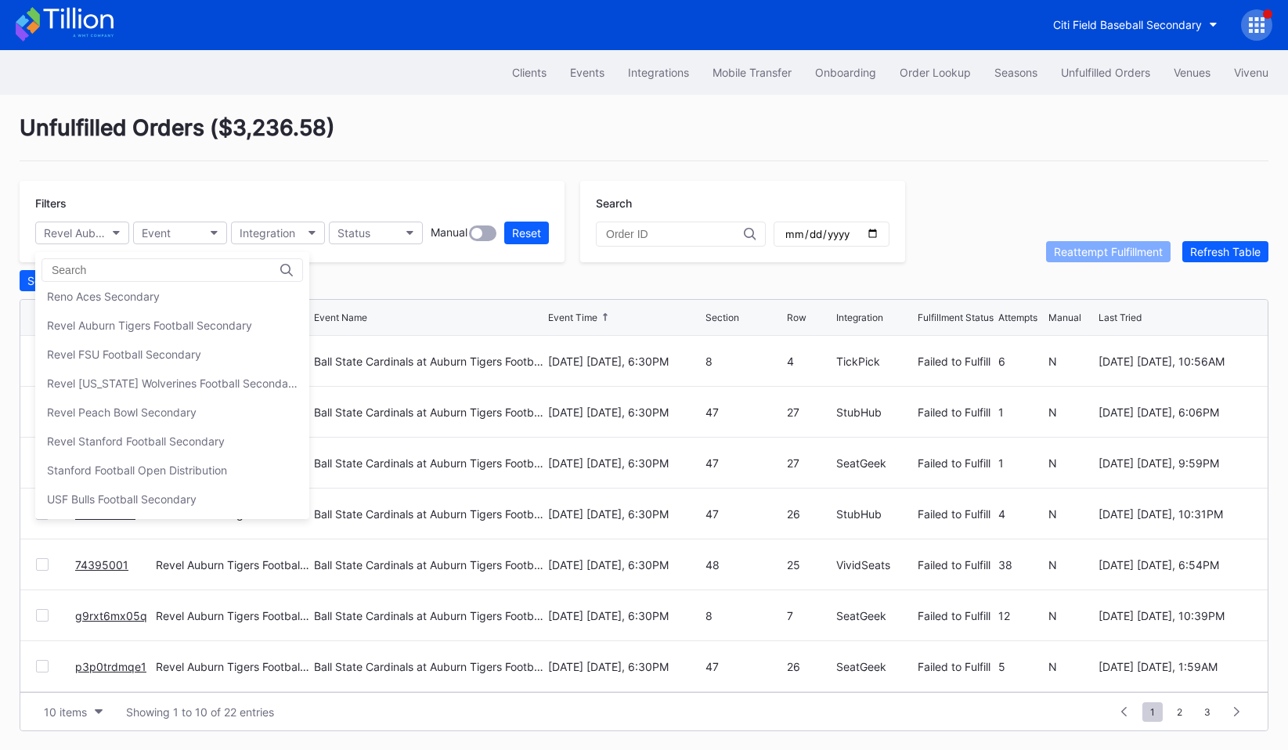
scroll to position [470, 0]
click at [154, 404] on div "Revel Stanford Football Secondary" at bounding box center [172, 412] width 274 height 29
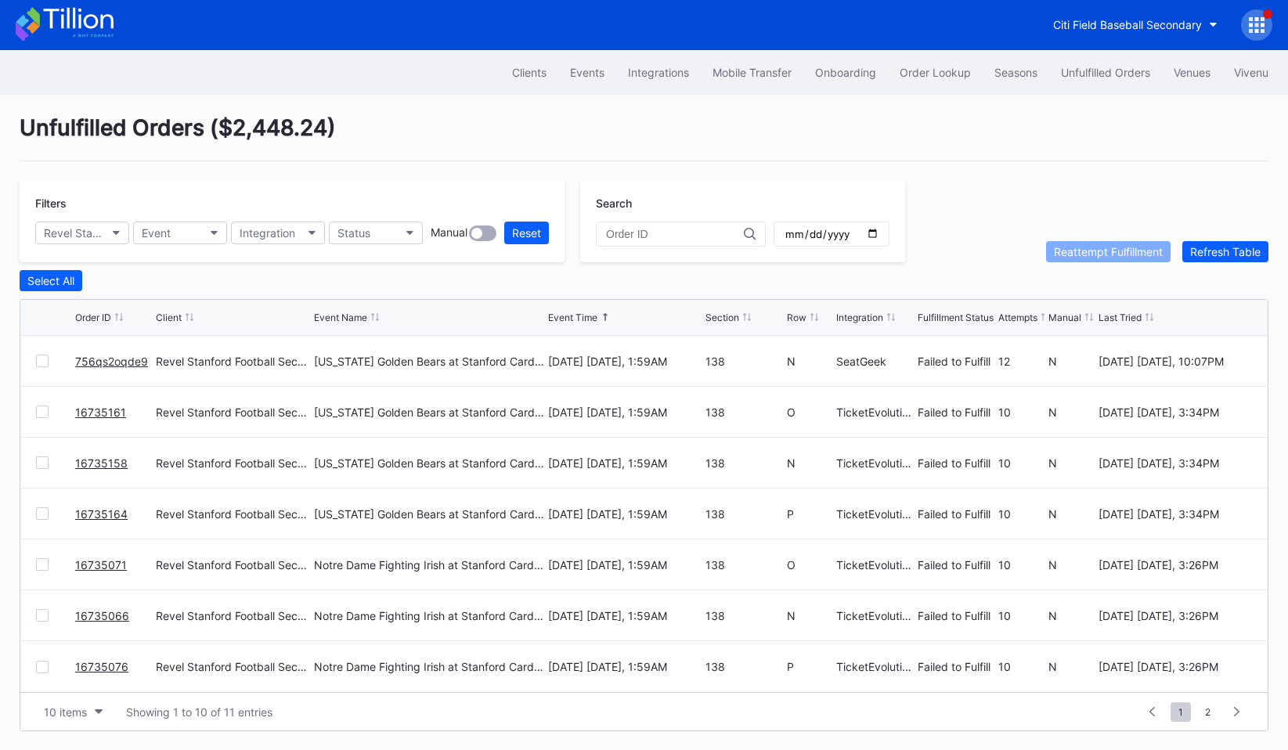
scroll to position [0, 0]
click at [650, 229] on input "text" at bounding box center [675, 234] width 138 height 13
paste input "270429052"
type input "270429052"
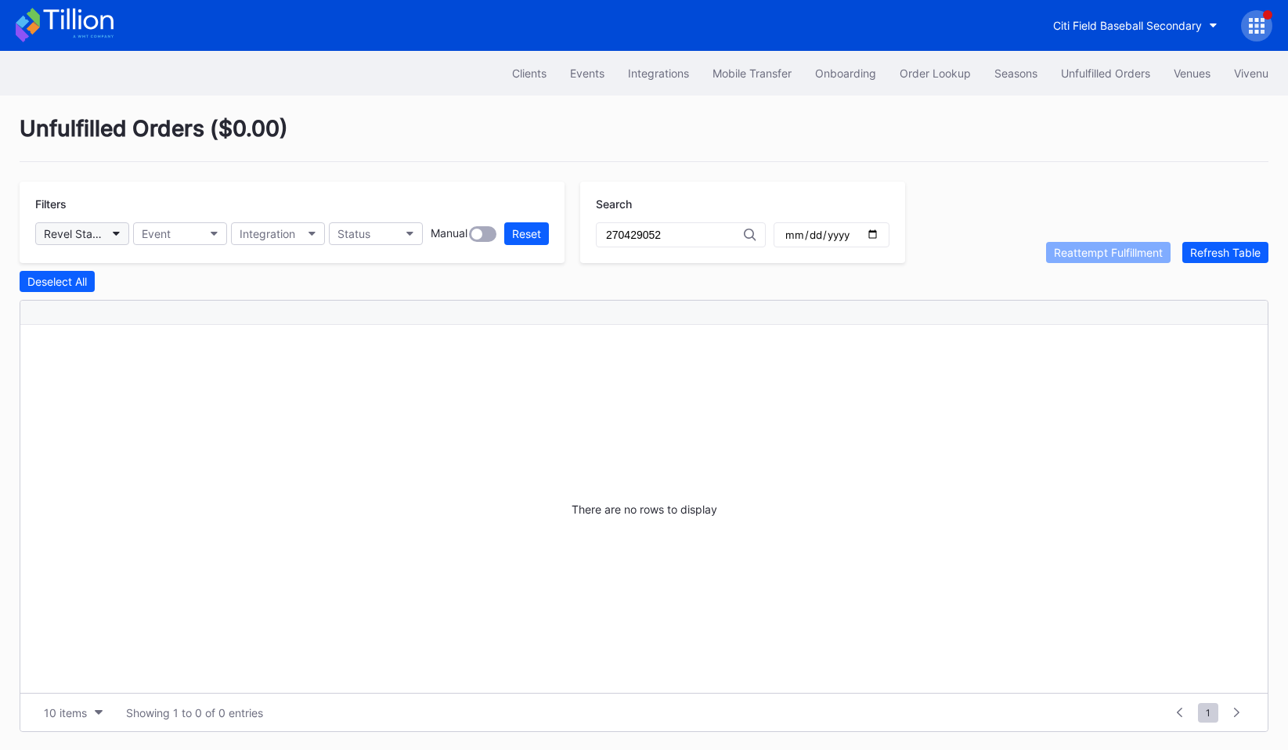
click at [100, 233] on div "Revel Stanford Football Secondary" at bounding box center [74, 233] width 61 height 13
click at [533, 235] on div "Reset" at bounding box center [526, 233] width 29 height 13
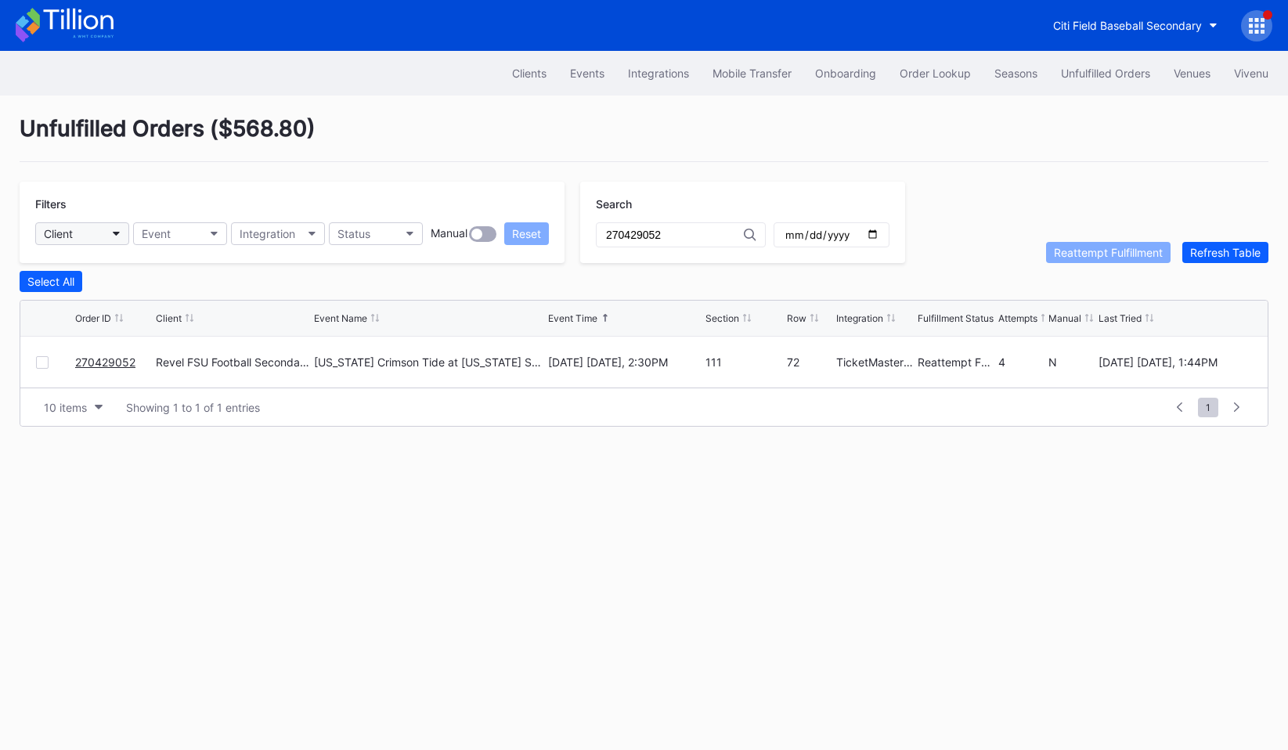
click at [113, 239] on button "Client" at bounding box center [82, 233] width 94 height 23
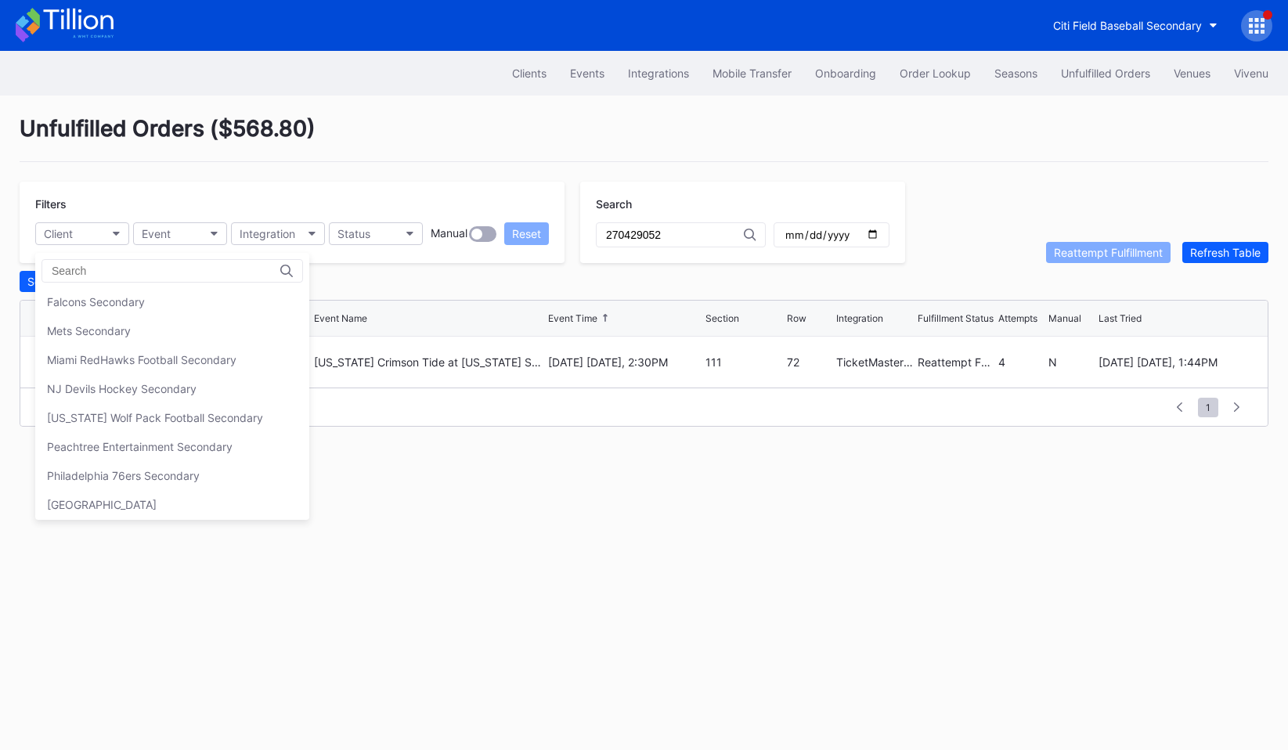
scroll to position [470, 0]
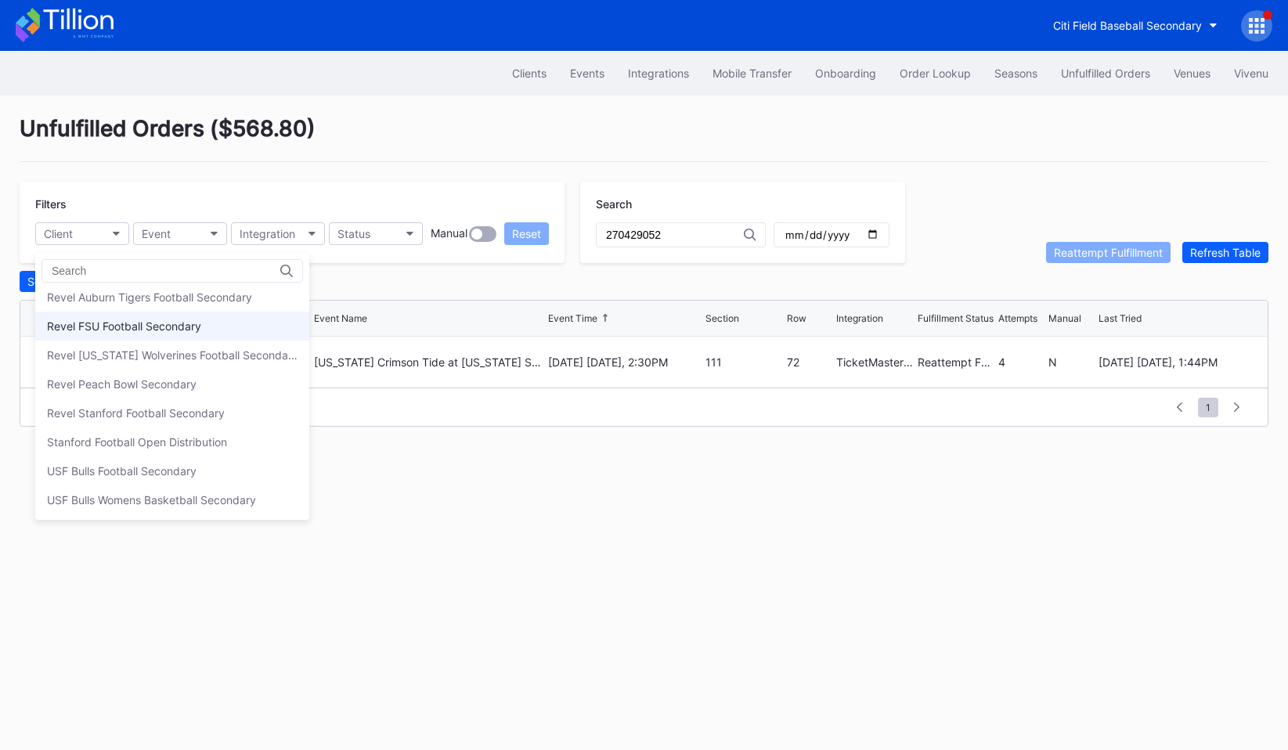
click at [157, 320] on div "Revel FSU Football Secondary" at bounding box center [124, 326] width 154 height 13
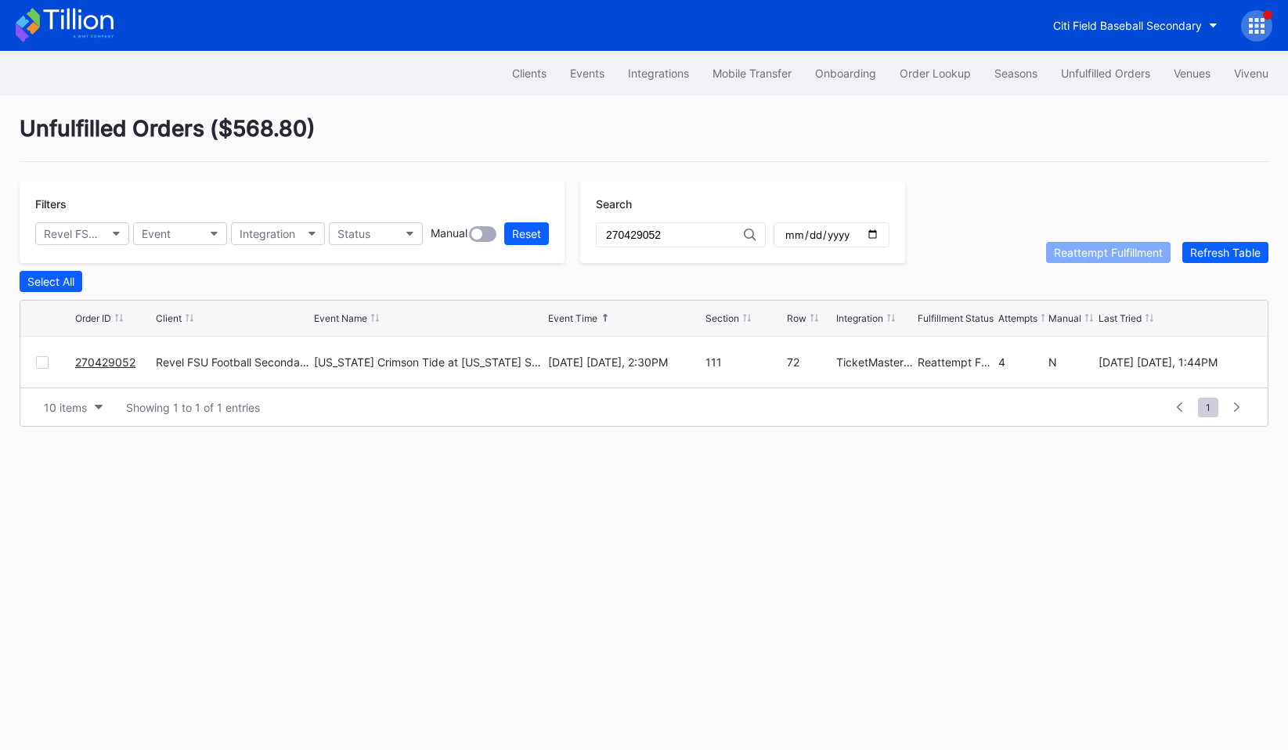
click at [710, 231] on input "270429052" at bounding box center [675, 235] width 138 height 13
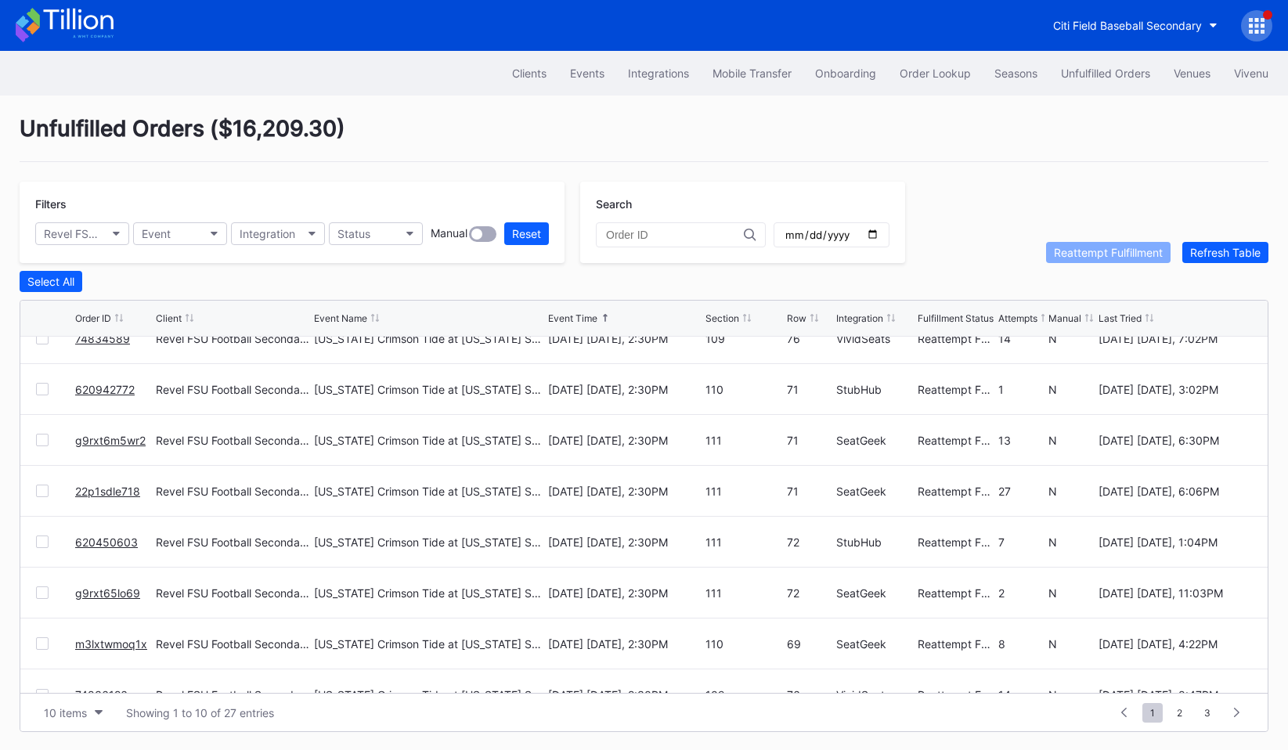
scroll to position [153, 0]
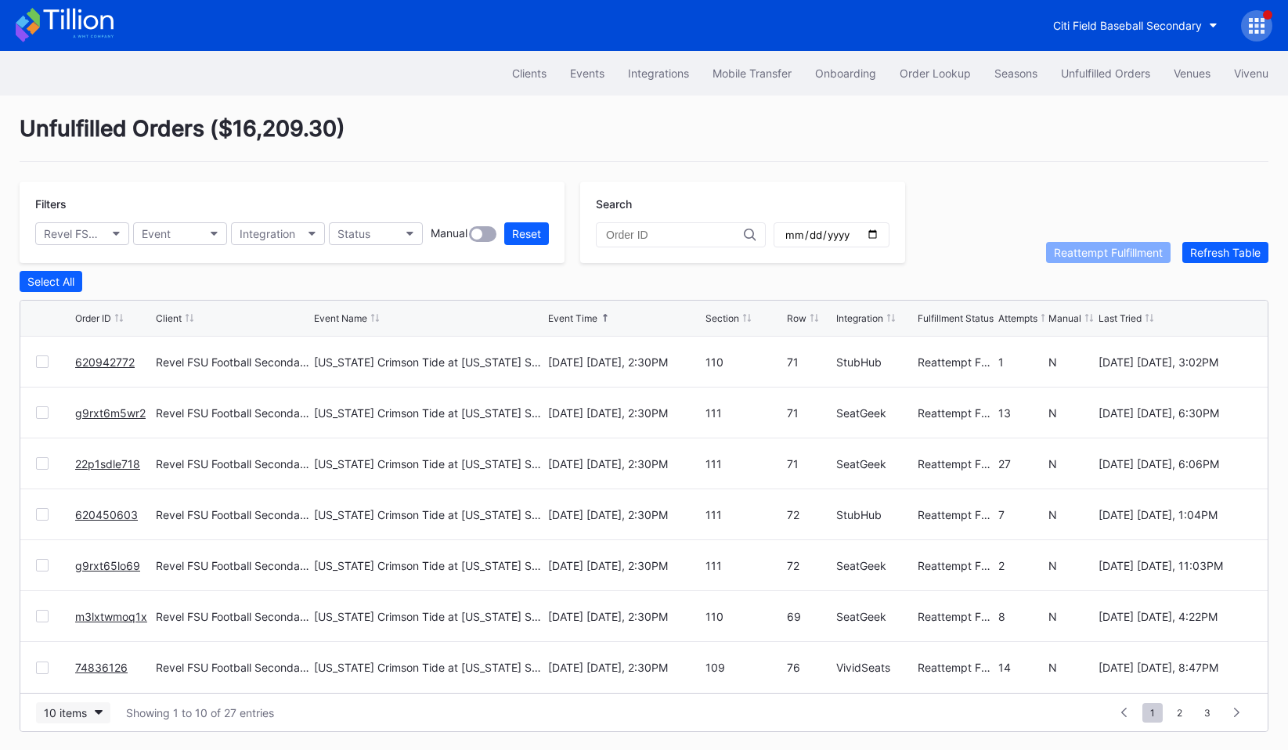
click at [106, 713] on button "10 items" at bounding box center [73, 713] width 74 height 21
click at [90, 673] on div "200 items" at bounding box center [73, 672] width 51 height 13
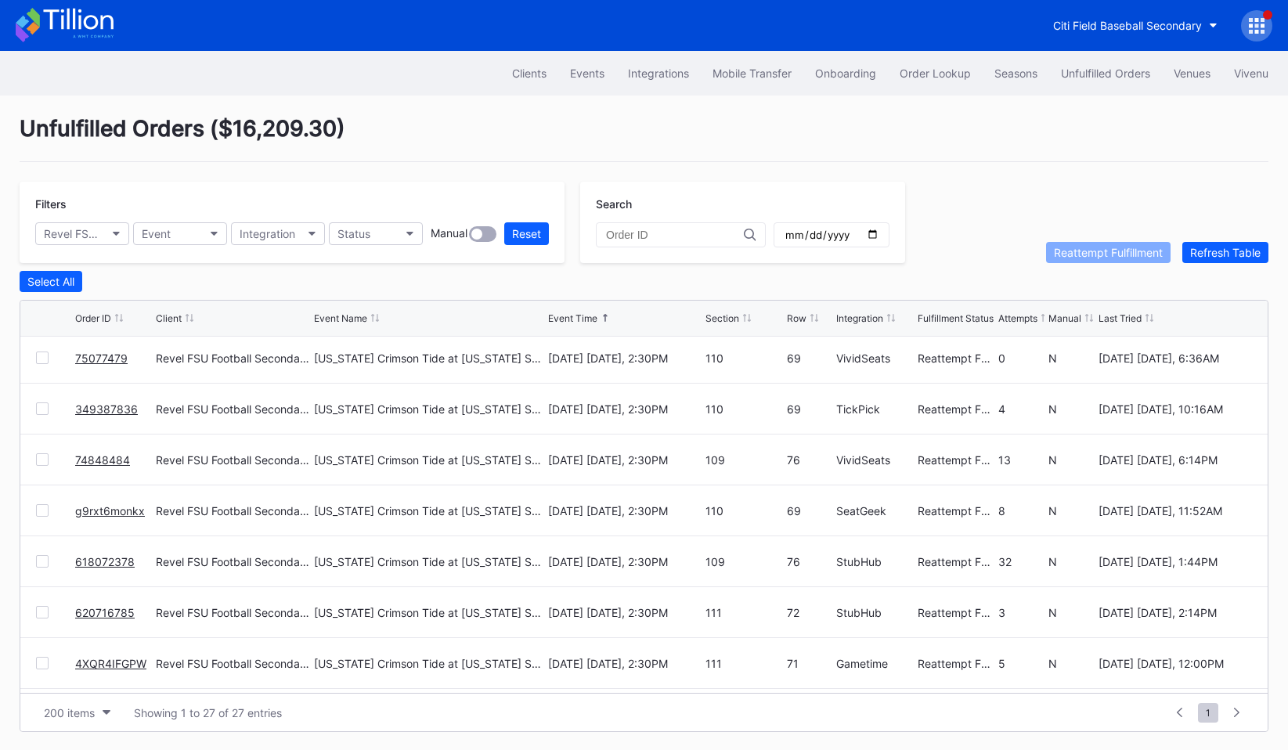
scroll to position [1018, 0]
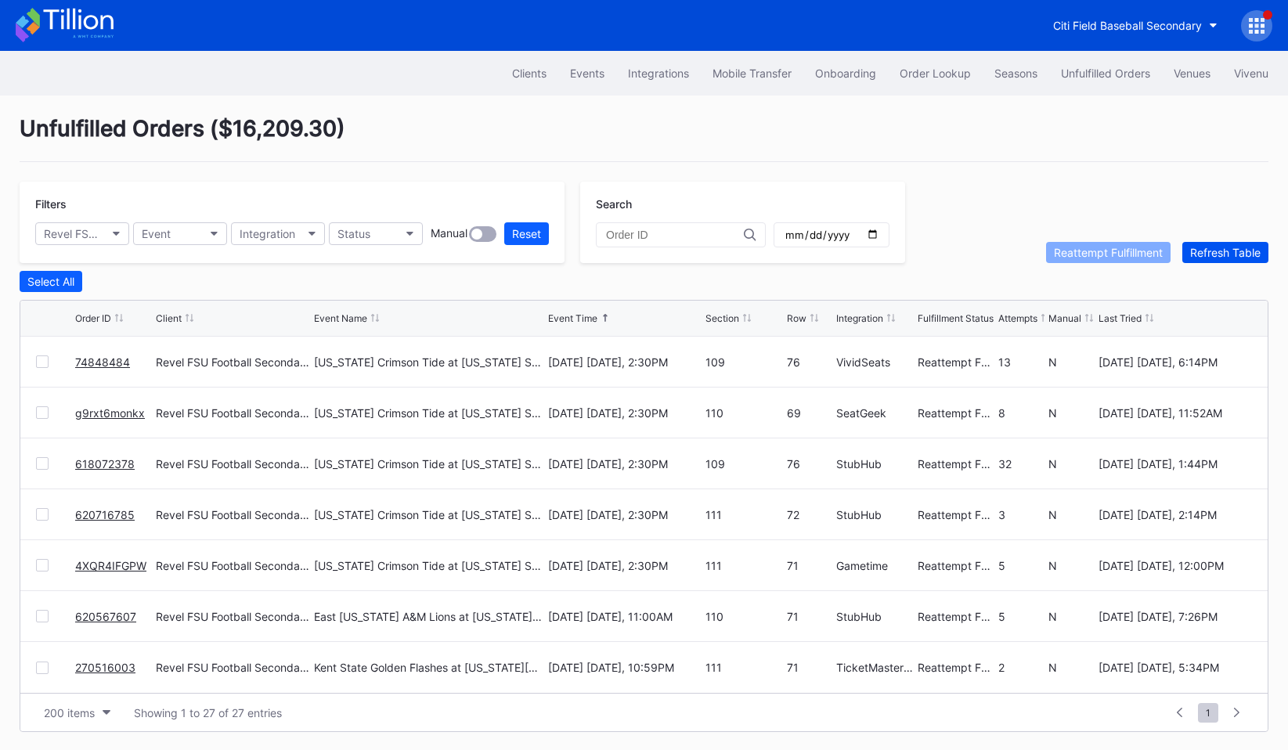
click at [1232, 258] on div "Refresh Table" at bounding box center [1225, 252] width 70 height 13
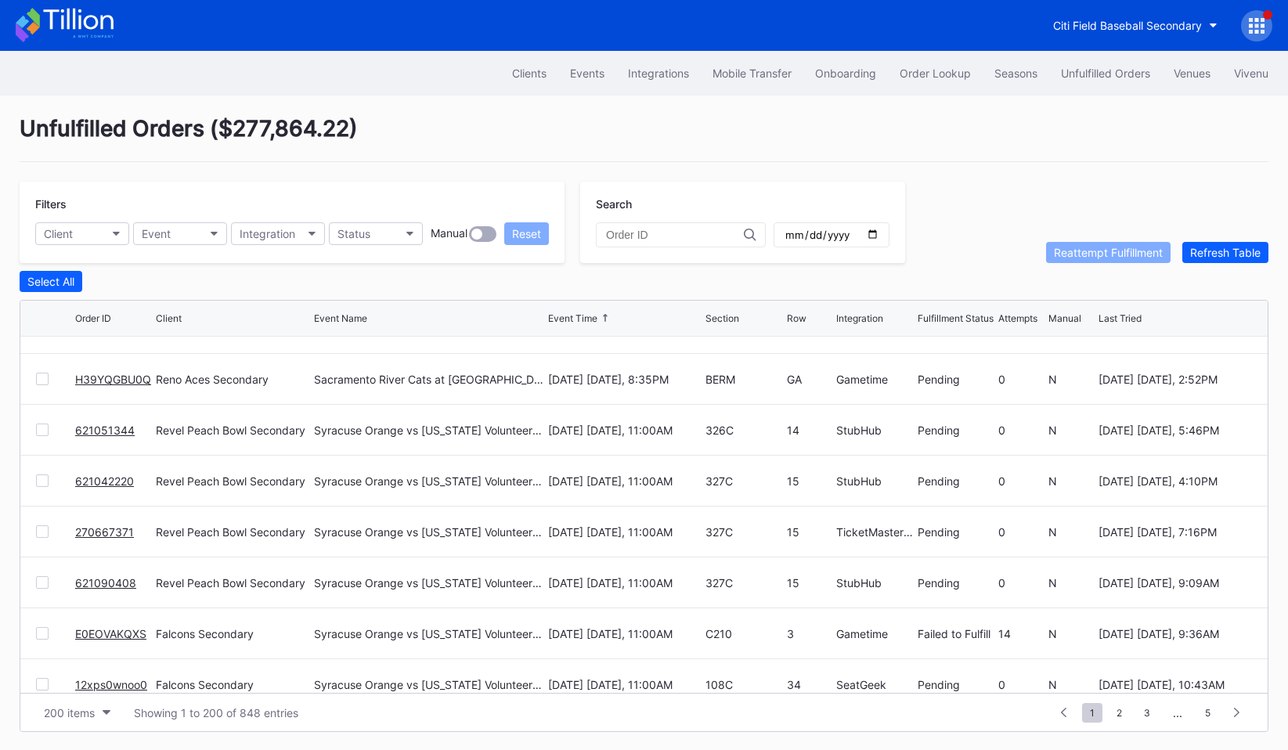
scroll to position [1512, 0]
click at [96, 237] on button "Client" at bounding box center [82, 233] width 94 height 23
type input "FS"
click at [102, 299] on div "Revel FSU Football Secondary" at bounding box center [124, 303] width 154 height 13
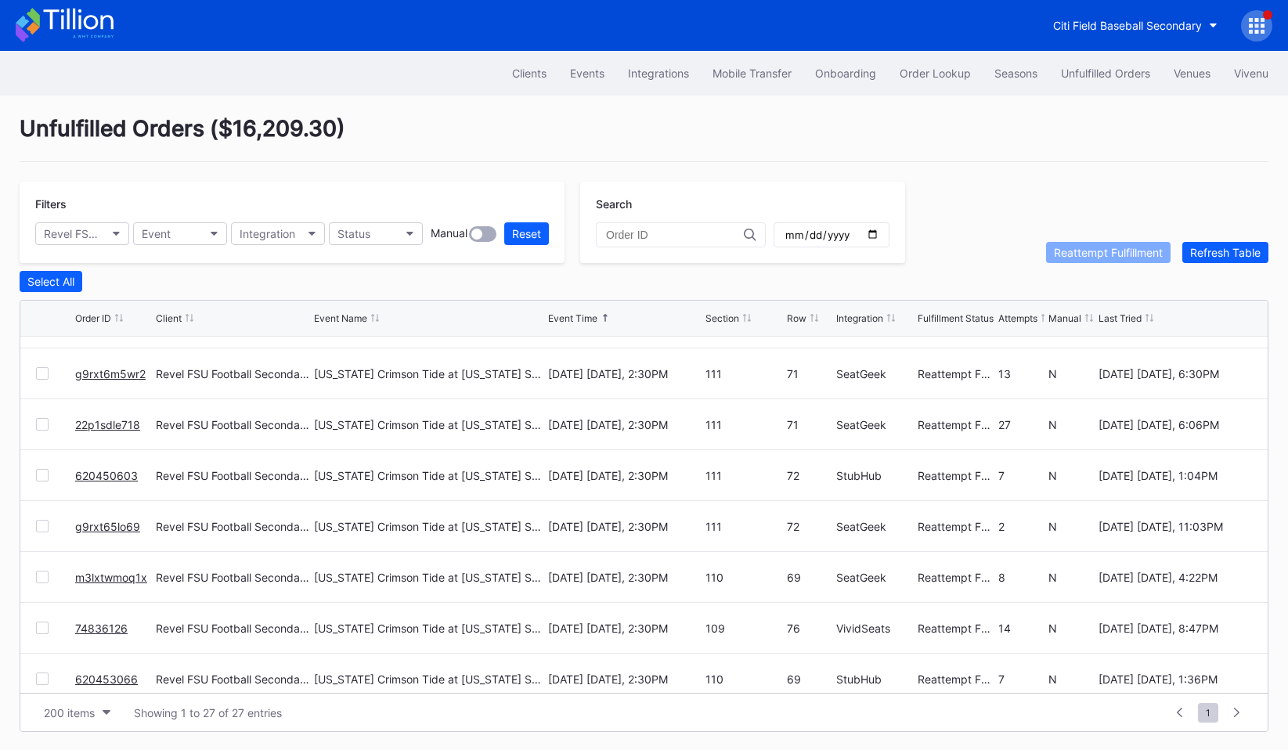
scroll to position [0, 0]
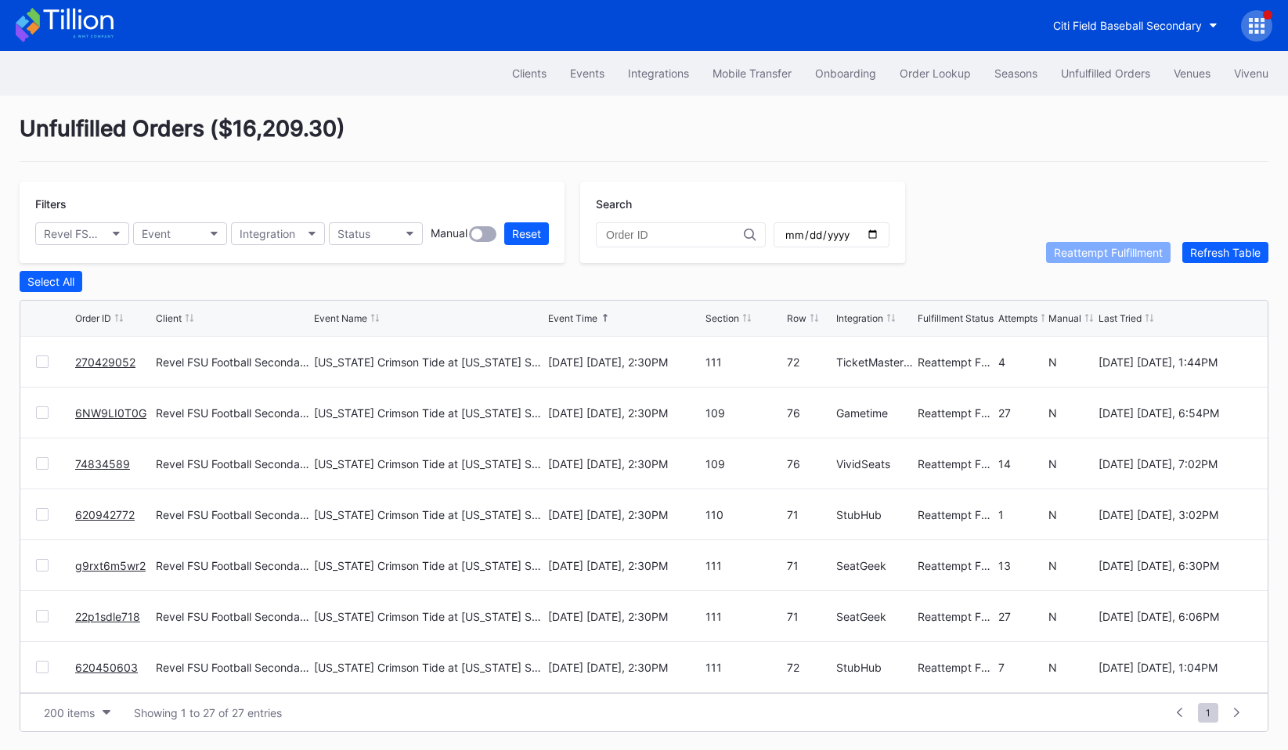
click at [965, 128] on div "Unfulfilled Orders ( $16,209.30 )" at bounding box center [644, 138] width 1249 height 47
